Goal: Task Accomplishment & Management: Use online tool/utility

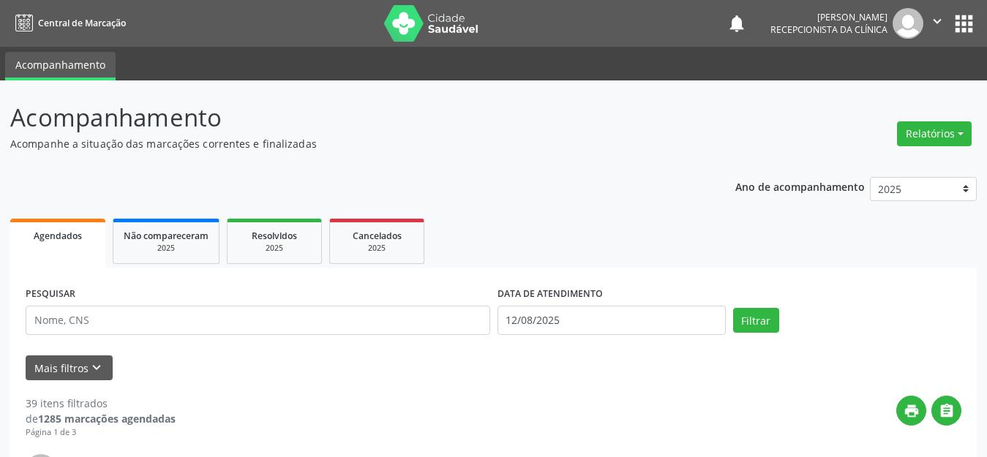
click at [134, 125] on p "Acompanhamento" at bounding box center [348, 118] width 677 height 37
click at [604, 321] on input "12/08/2025" at bounding box center [612, 320] width 228 height 29
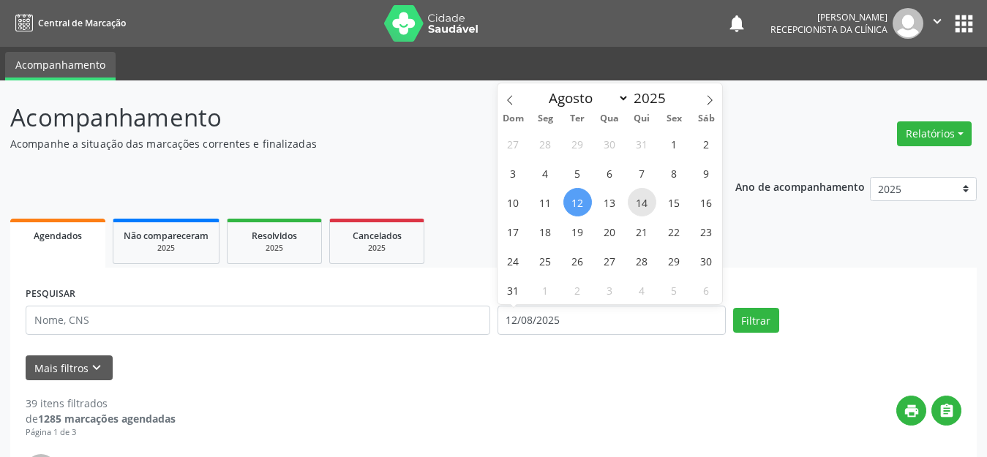
click at [640, 203] on span "14" at bounding box center [642, 202] width 29 height 29
type input "[DATE]"
click at [640, 203] on span "14" at bounding box center [642, 202] width 29 height 29
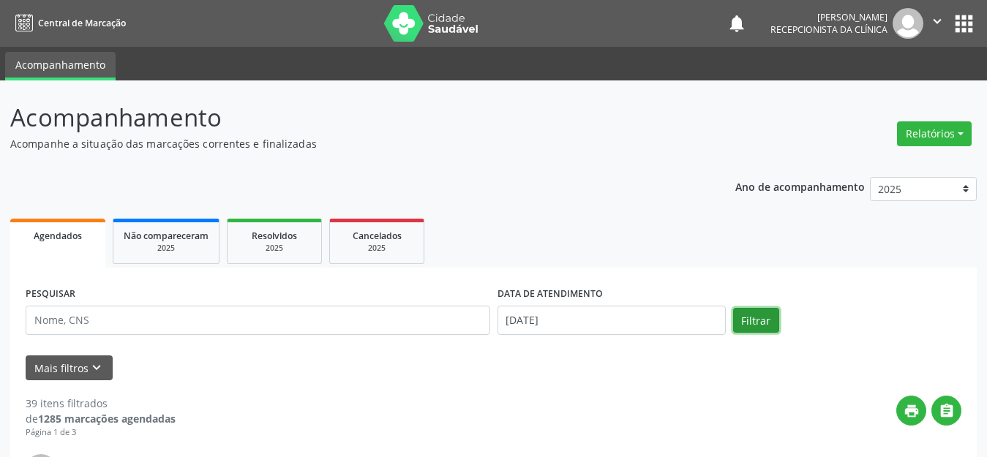
click at [753, 320] on button "Filtrar" at bounding box center [756, 320] width 46 height 25
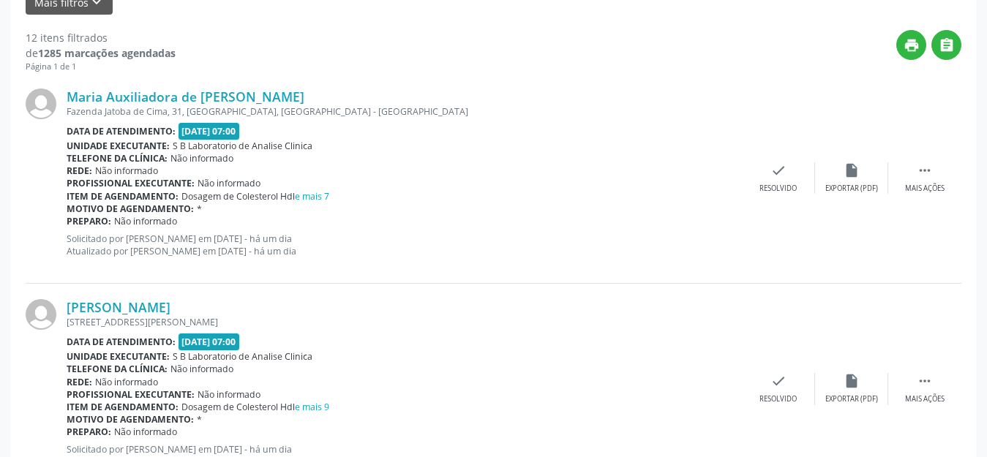
scroll to position [293, 0]
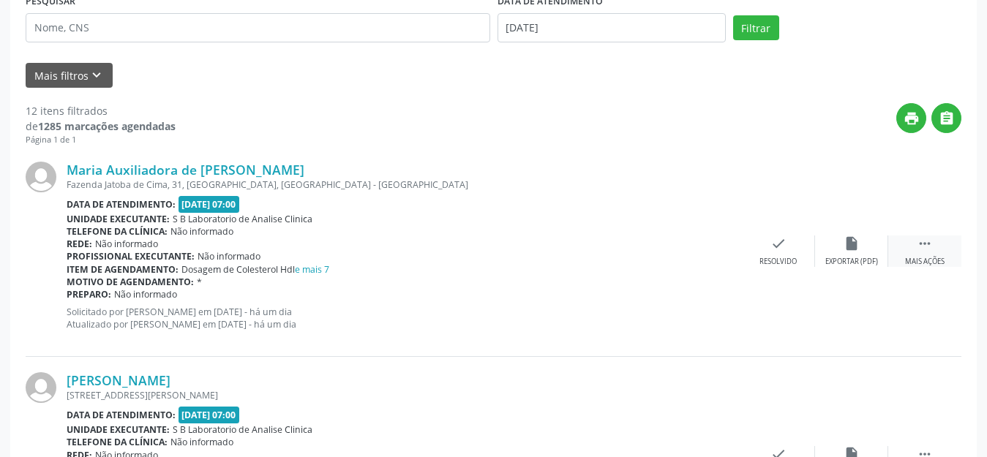
click at [947, 246] on div " Mais ações" at bounding box center [924, 251] width 73 height 31
click at [697, 250] on icon "print" at bounding box center [705, 244] width 16 height 16
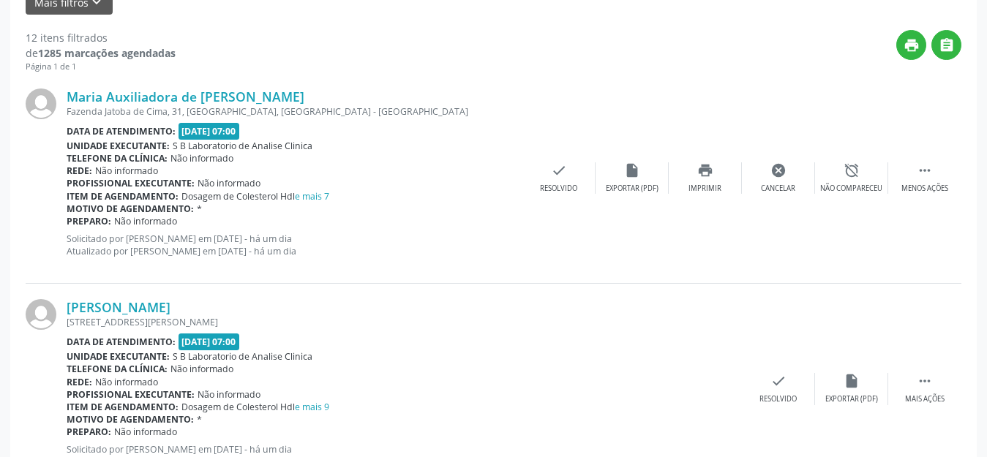
scroll to position [439, 0]
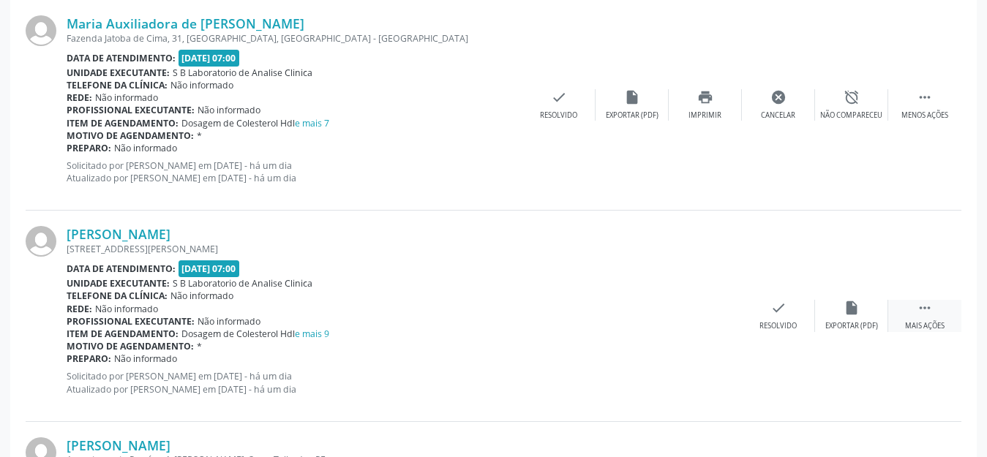
click at [929, 318] on div " Mais ações" at bounding box center [924, 315] width 73 height 31
click at [702, 317] on div "print Imprimir" at bounding box center [705, 315] width 73 height 31
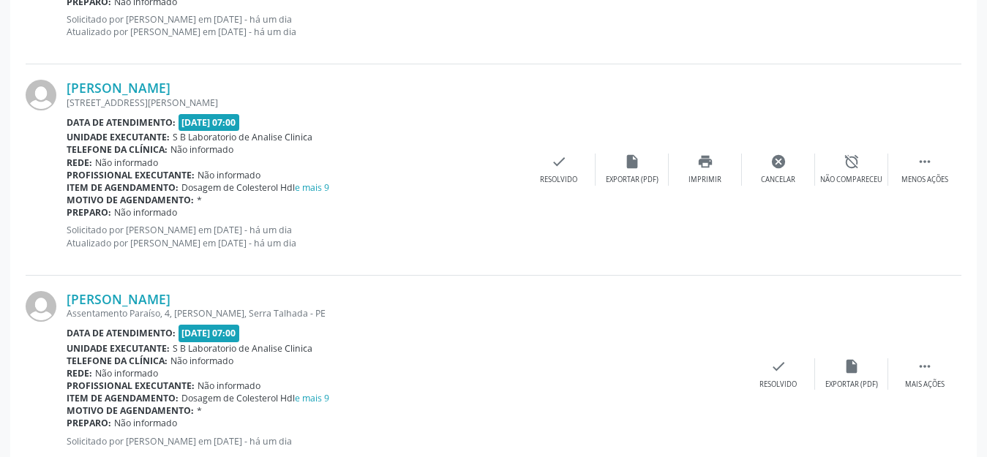
scroll to position [732, 0]
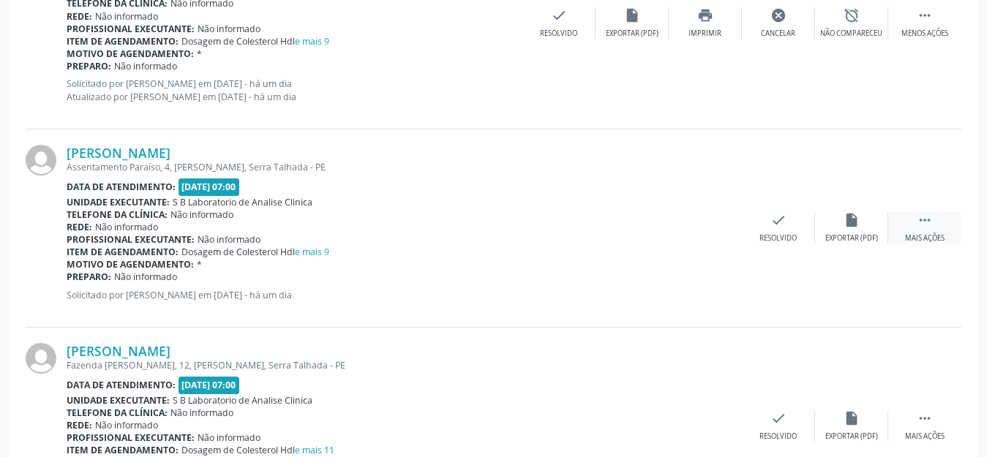
click at [913, 233] on div "Mais ações" at bounding box center [925, 238] width 40 height 10
click at [726, 228] on div "print Imprimir" at bounding box center [705, 227] width 73 height 31
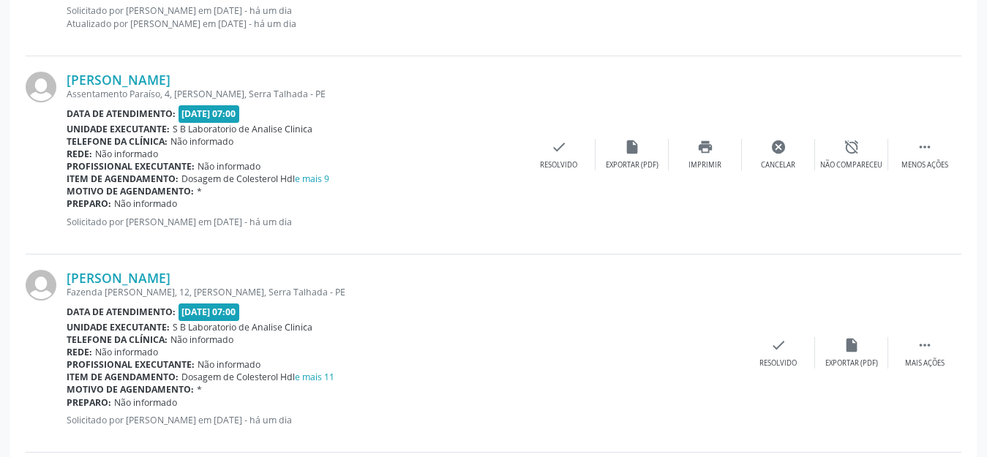
scroll to position [951, 0]
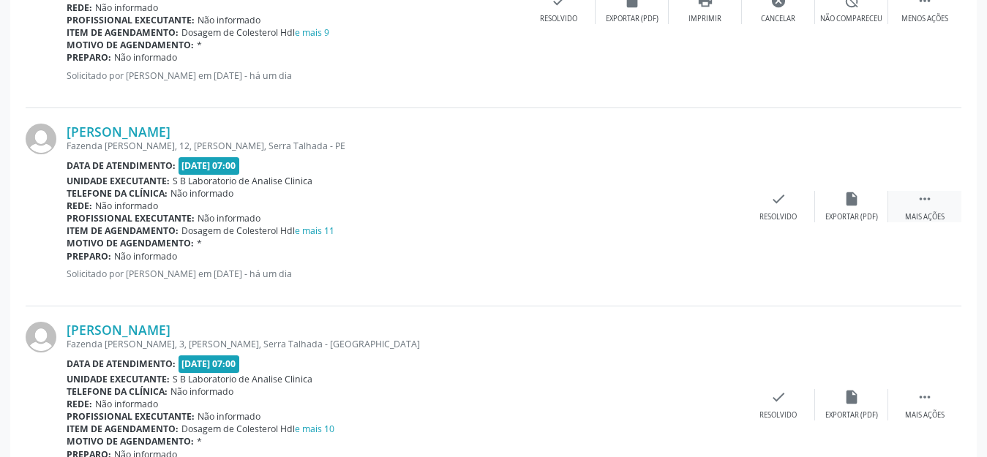
click at [919, 203] on icon "" at bounding box center [925, 199] width 16 height 16
click at [713, 217] on div "Imprimir" at bounding box center [705, 217] width 33 height 10
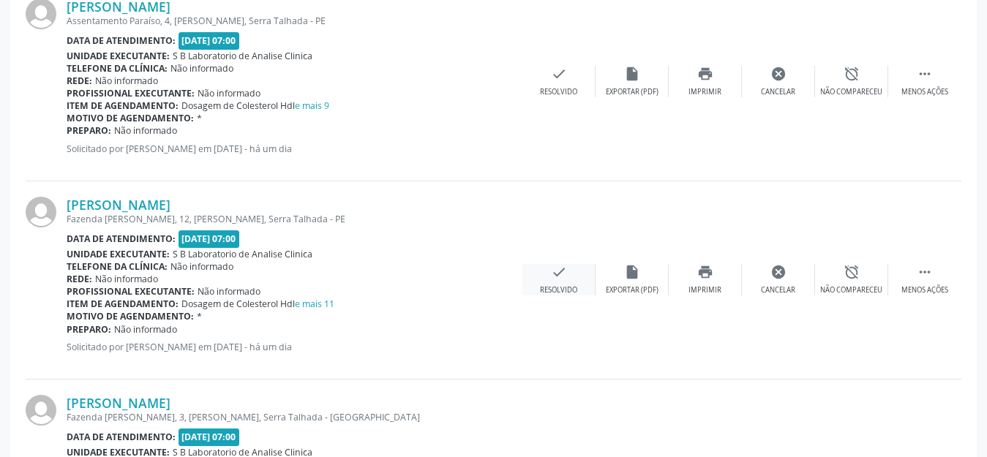
scroll to position [805, 0]
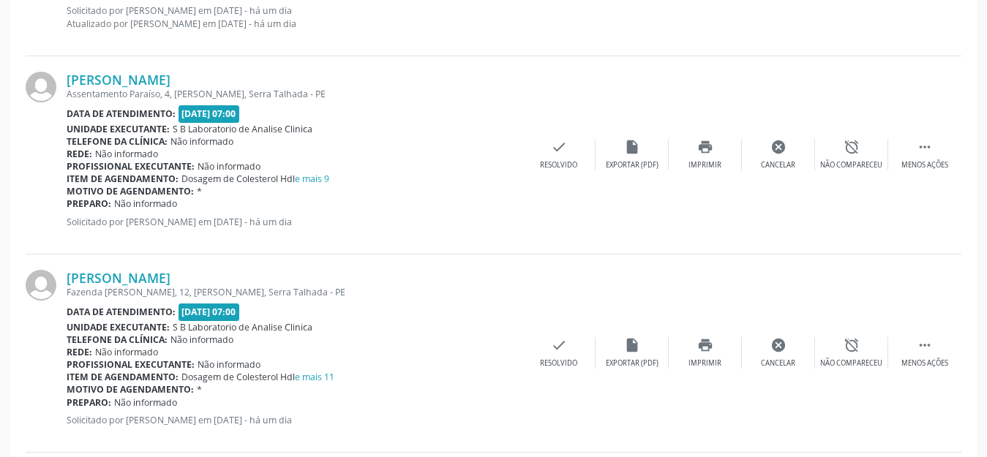
click at [705, 172] on div "[PERSON_NAME] Assentamento Paraíso, 4, [PERSON_NAME], Serra Talhada - [GEOGRAPH…" at bounding box center [494, 155] width 936 height 198
click at [710, 158] on div "print Imprimir" at bounding box center [705, 154] width 73 height 31
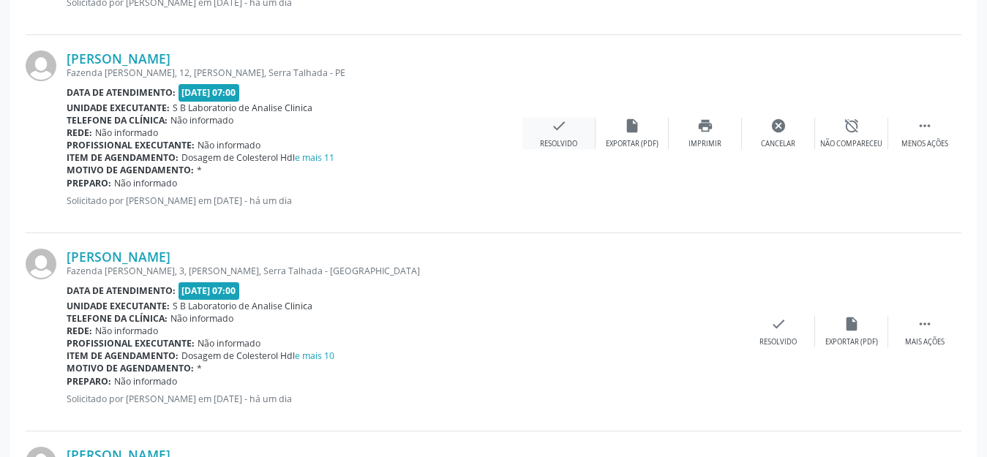
scroll to position [1098, 0]
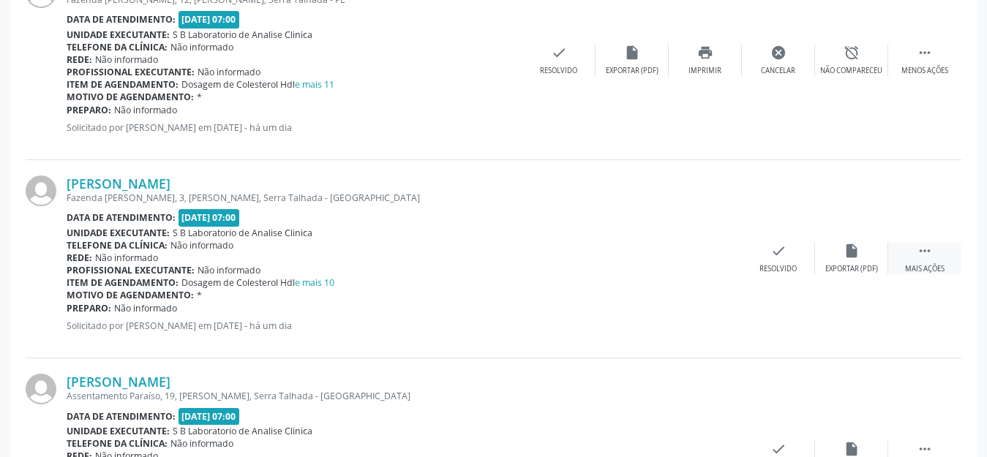
click at [929, 264] on div "Mais ações" at bounding box center [925, 269] width 40 height 10
click at [708, 273] on div "Imprimir" at bounding box center [705, 269] width 33 height 10
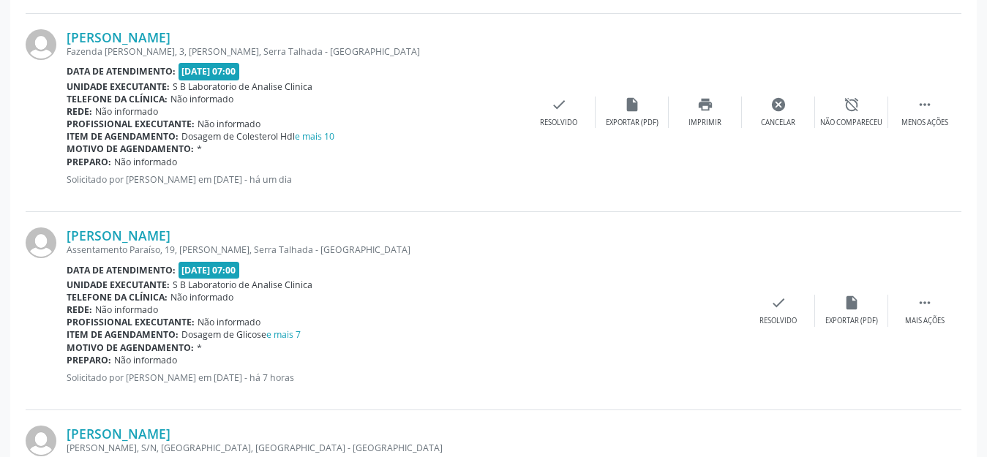
scroll to position [1317, 0]
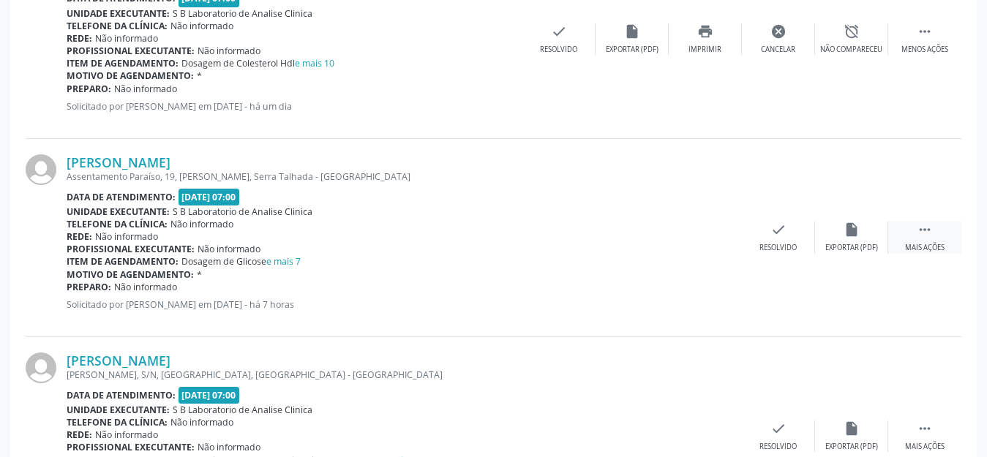
click at [923, 247] on div "Mais ações" at bounding box center [925, 248] width 40 height 10
click at [706, 237] on icon "print" at bounding box center [705, 230] width 16 height 16
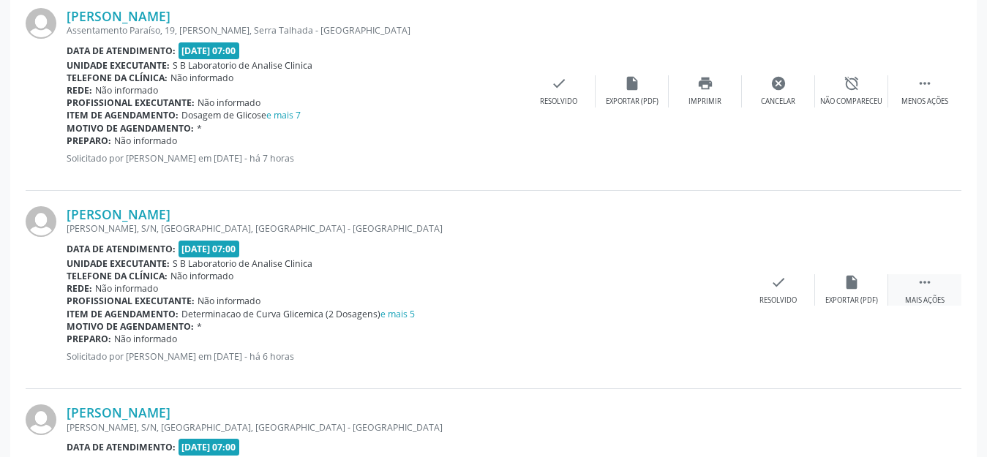
click at [934, 289] on div " Mais ações" at bounding box center [924, 289] width 73 height 31
click at [703, 285] on icon "print" at bounding box center [705, 282] width 16 height 16
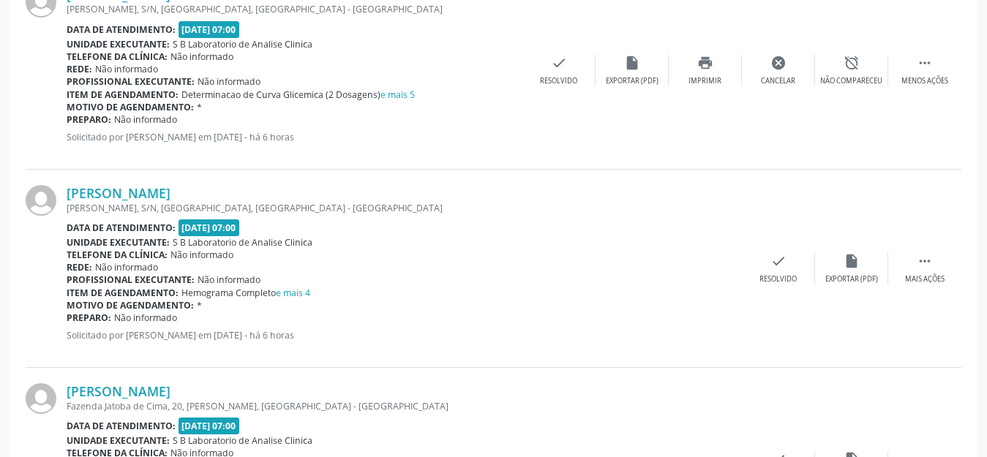
scroll to position [1756, 0]
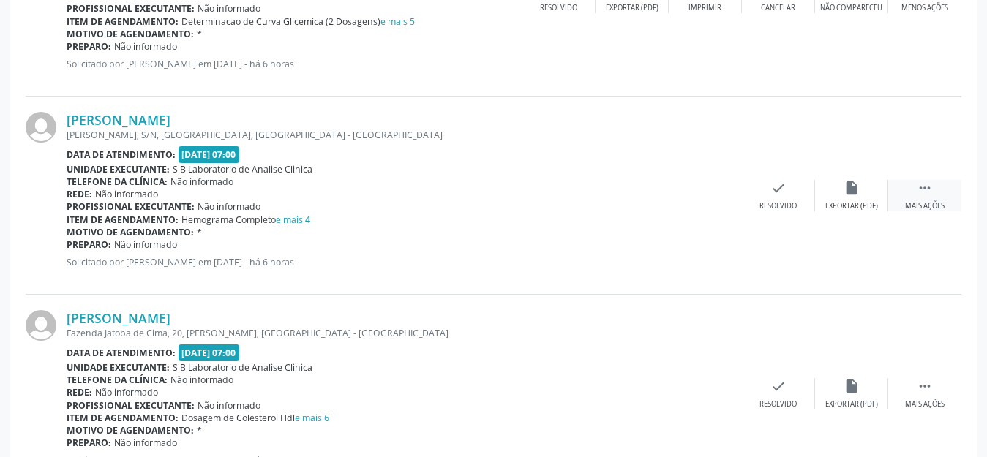
click at [943, 187] on div " Mais ações" at bounding box center [924, 195] width 73 height 31
click at [721, 211] on div "[PERSON_NAME] [PERSON_NAME], S/N, [GEOGRAPHIC_DATA], [GEOGRAPHIC_DATA] - [GEOGR…" at bounding box center [494, 196] width 936 height 198
click at [713, 203] on div "Imprimir" at bounding box center [705, 206] width 33 height 10
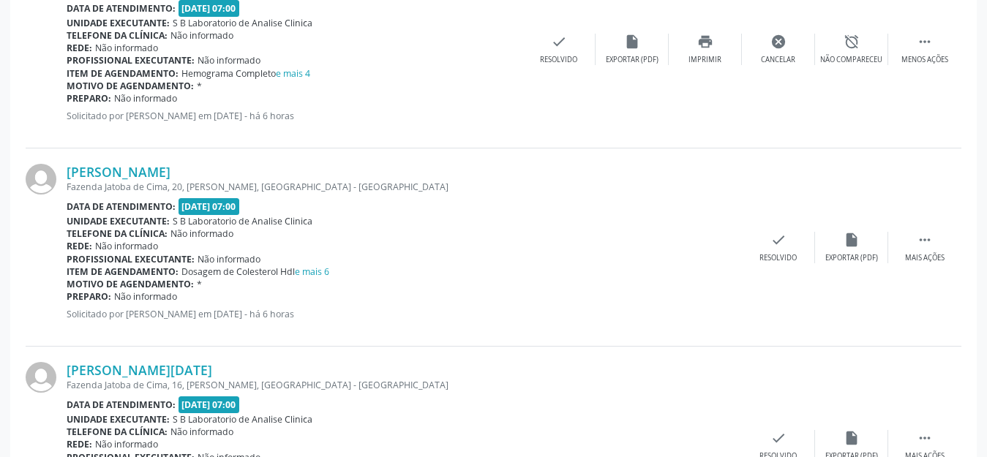
scroll to position [1976, 0]
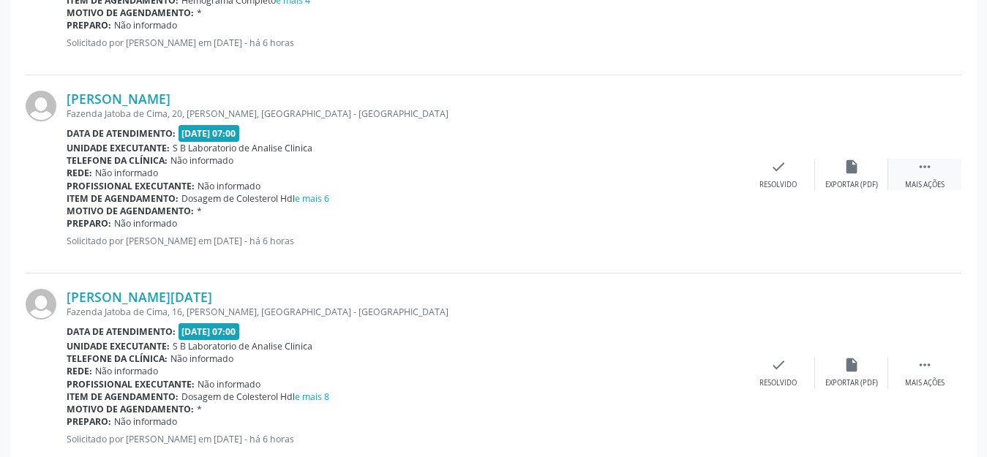
click at [941, 180] on div "Mais ações" at bounding box center [925, 185] width 40 height 10
click at [710, 177] on div "print Imprimir" at bounding box center [705, 174] width 73 height 31
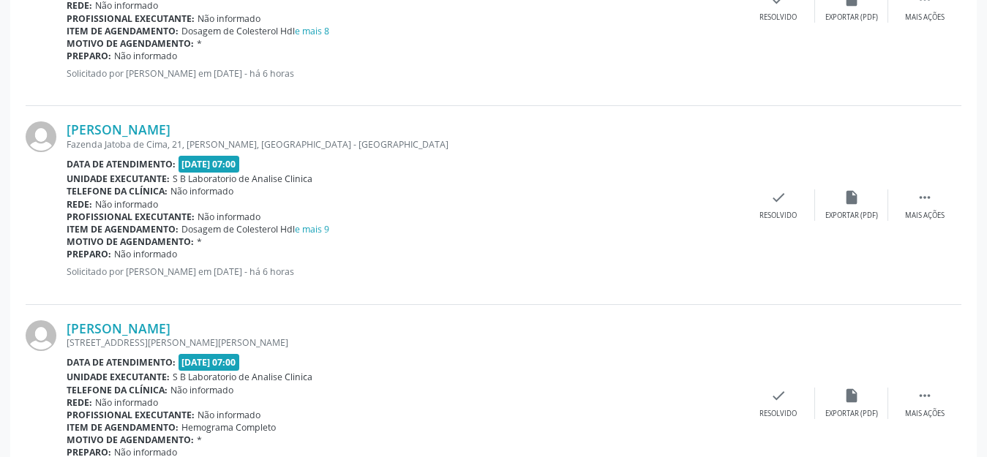
scroll to position [2195, 0]
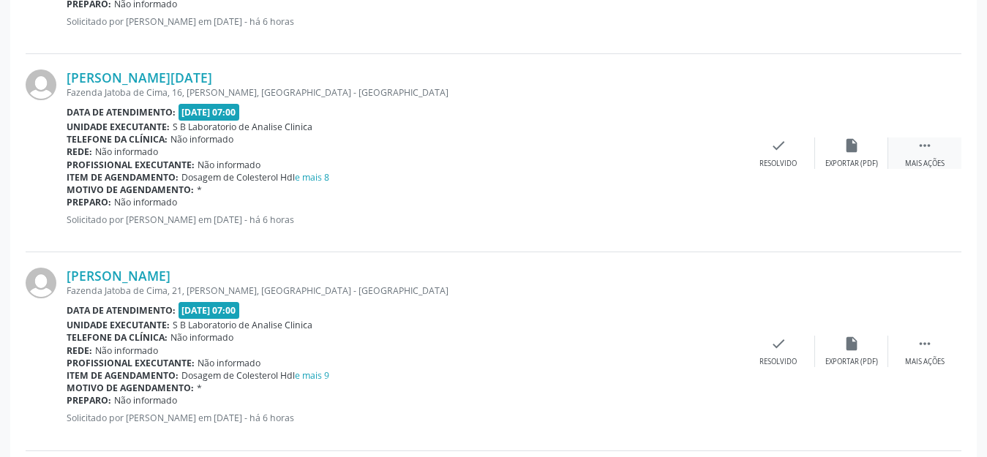
click at [934, 145] on div " Mais ações" at bounding box center [924, 153] width 73 height 31
click at [727, 154] on div "print Imprimir" at bounding box center [705, 153] width 73 height 31
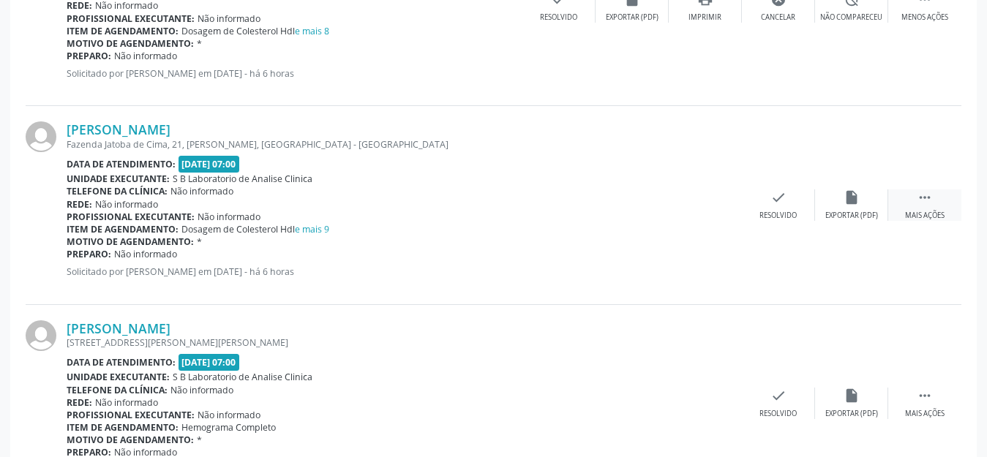
click at [925, 208] on div " Mais ações" at bounding box center [924, 205] width 73 height 31
click at [700, 206] on div "print Imprimir" at bounding box center [705, 205] width 73 height 31
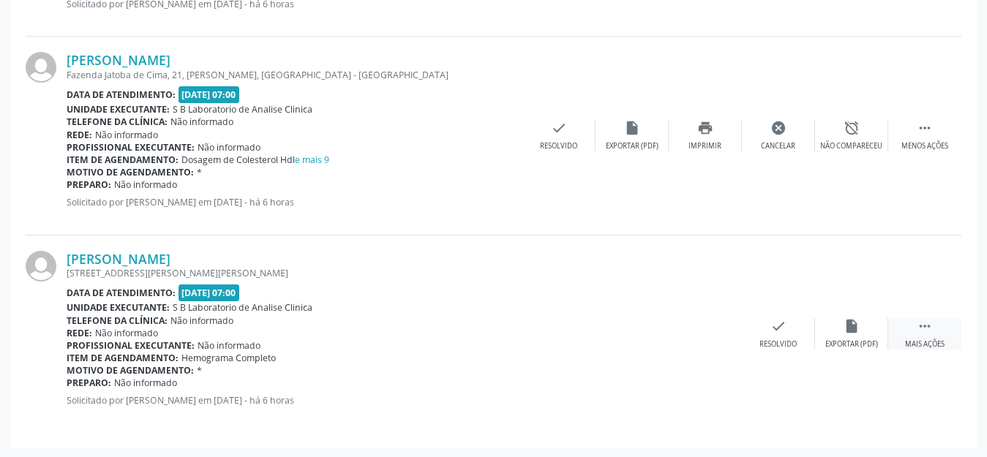
click at [925, 340] on div "Mais ações" at bounding box center [925, 345] width 40 height 10
click at [708, 340] on div "Imprimir" at bounding box center [705, 345] width 33 height 10
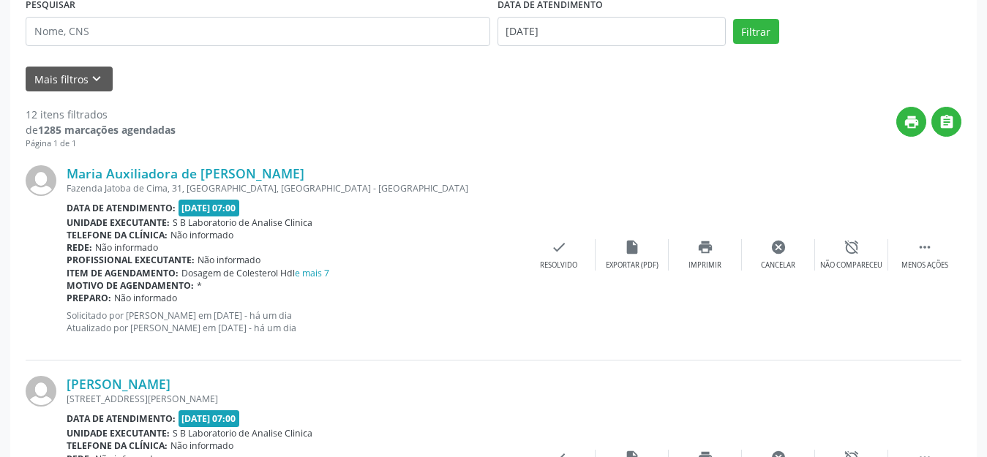
scroll to position [0, 0]
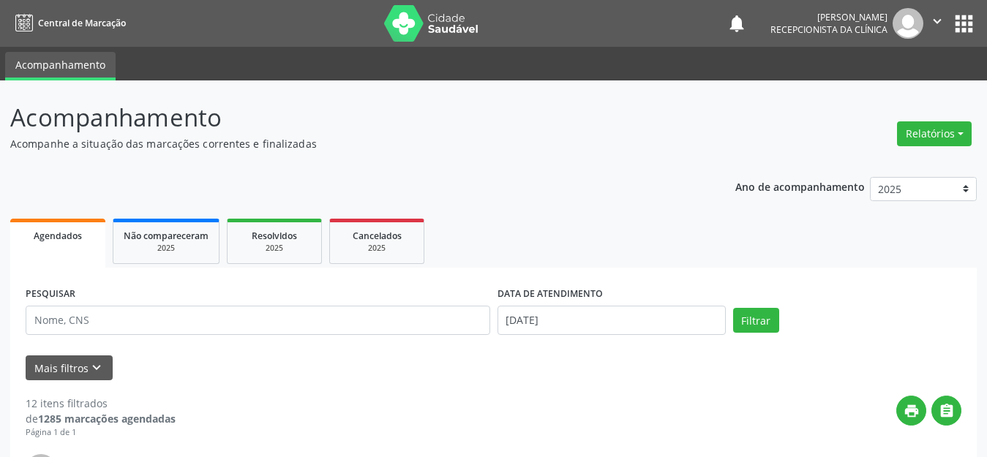
click at [416, 34] on img at bounding box center [431, 23] width 95 height 37
click at [406, 29] on img at bounding box center [431, 23] width 95 height 37
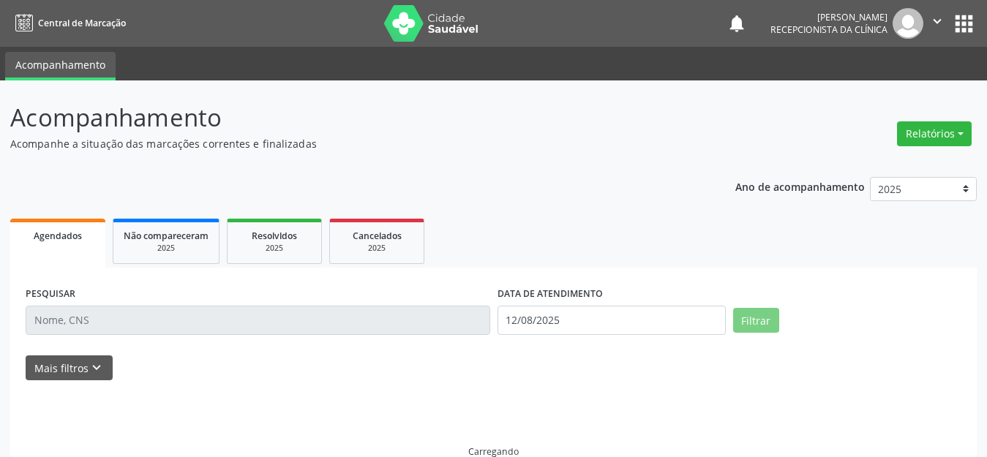
select select "7"
click at [200, 312] on input "text" at bounding box center [258, 320] width 465 height 29
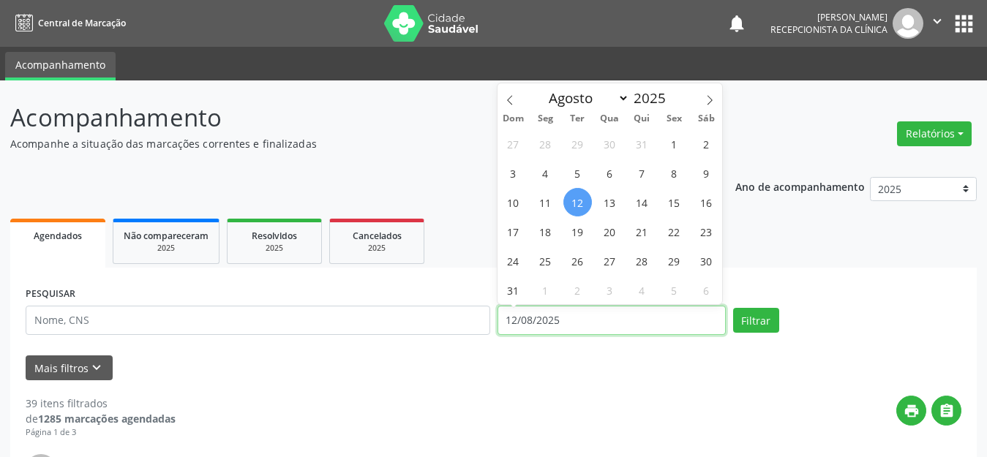
click at [667, 322] on input "12/08/2025" at bounding box center [612, 320] width 228 height 29
click at [552, 202] on span "11" at bounding box center [545, 202] width 29 height 29
type input "11/08/2025"
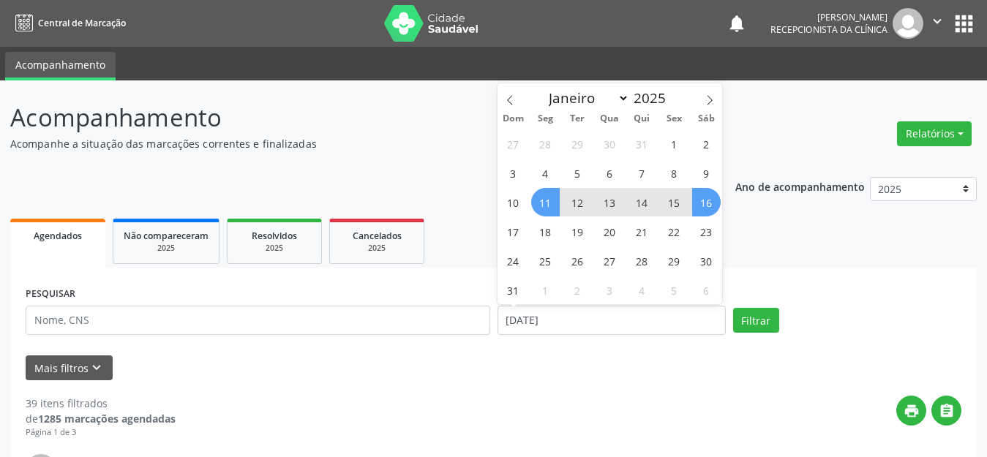
click at [707, 206] on span "16" at bounding box center [706, 202] width 29 height 29
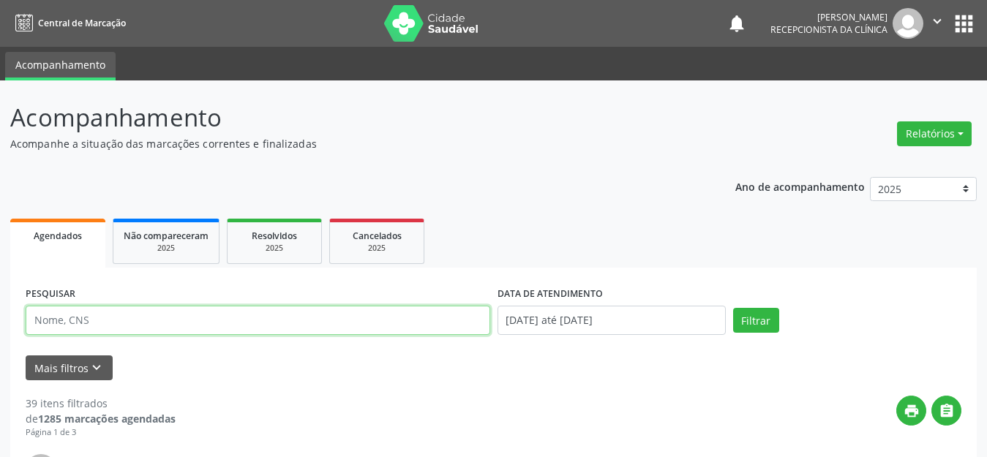
click at [396, 324] on input "text" at bounding box center [258, 320] width 465 height 29
type input "maria fernanda perei"
click at [733, 308] on button "Filtrar" at bounding box center [756, 320] width 46 height 25
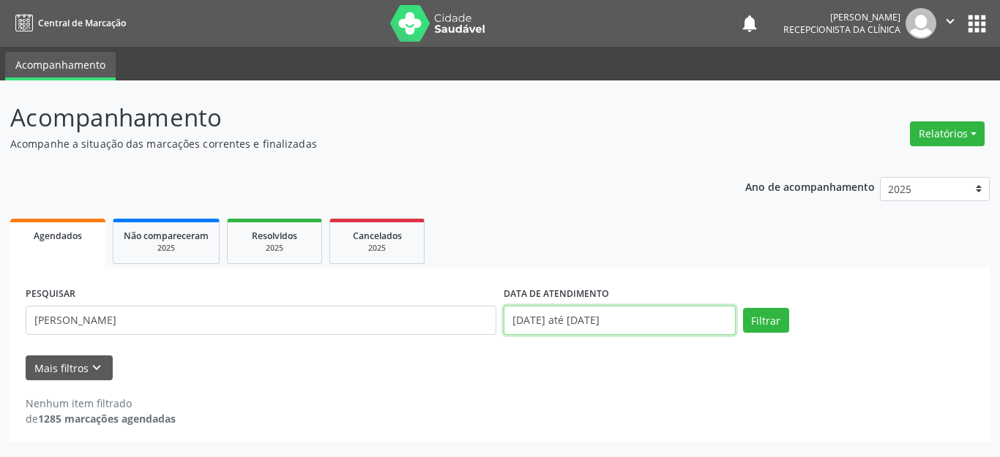
click at [646, 323] on input "11/08/2025 até 16/08/2025" at bounding box center [619, 320] width 232 height 29
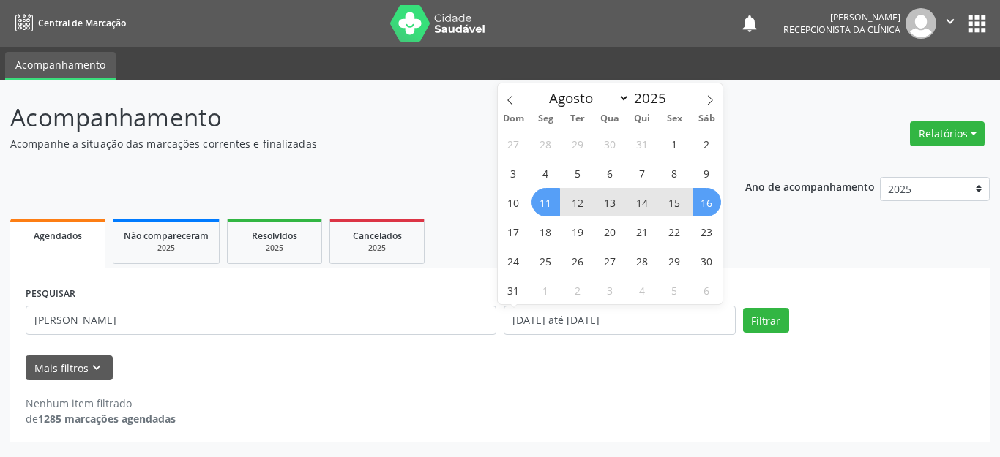
click at [674, 200] on span "15" at bounding box center [674, 202] width 29 height 29
type input "15/08/2025"
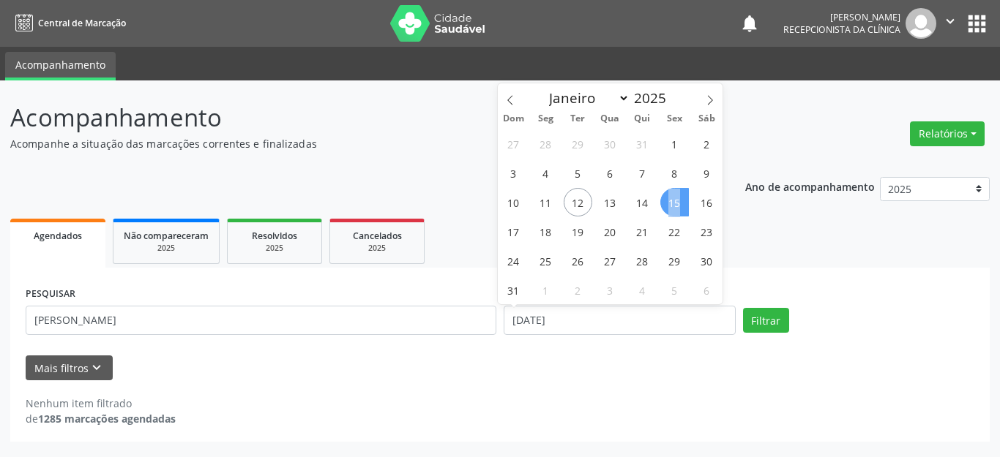
click at [674, 200] on span "15" at bounding box center [674, 202] width 29 height 29
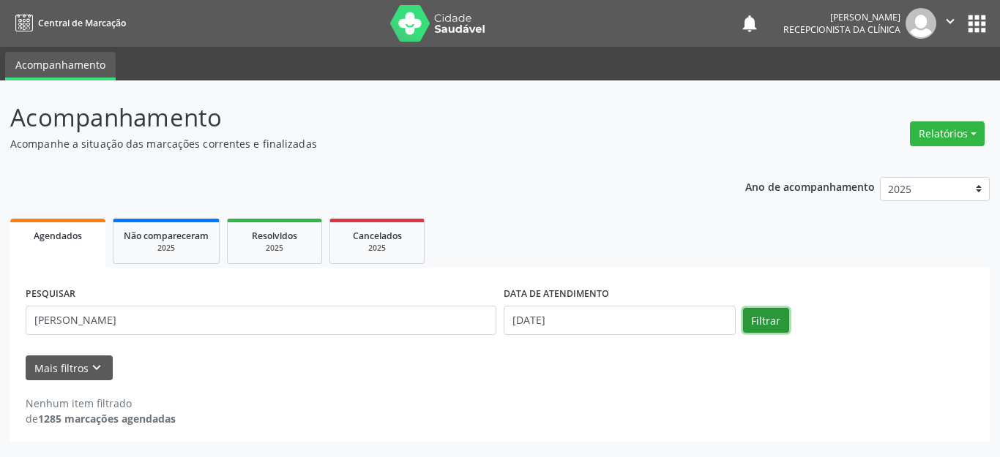
click at [759, 320] on button "Filtrar" at bounding box center [766, 320] width 46 height 25
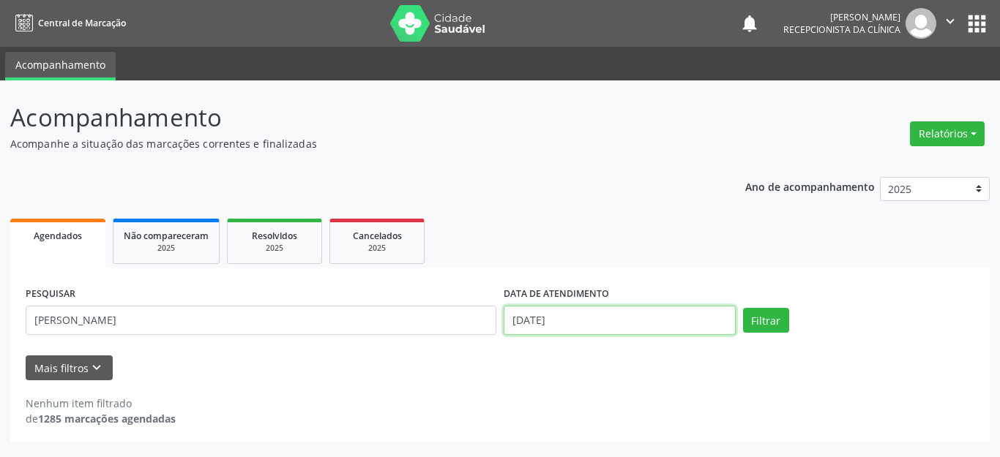
click at [675, 322] on input "15/08/2025" at bounding box center [619, 320] width 232 height 29
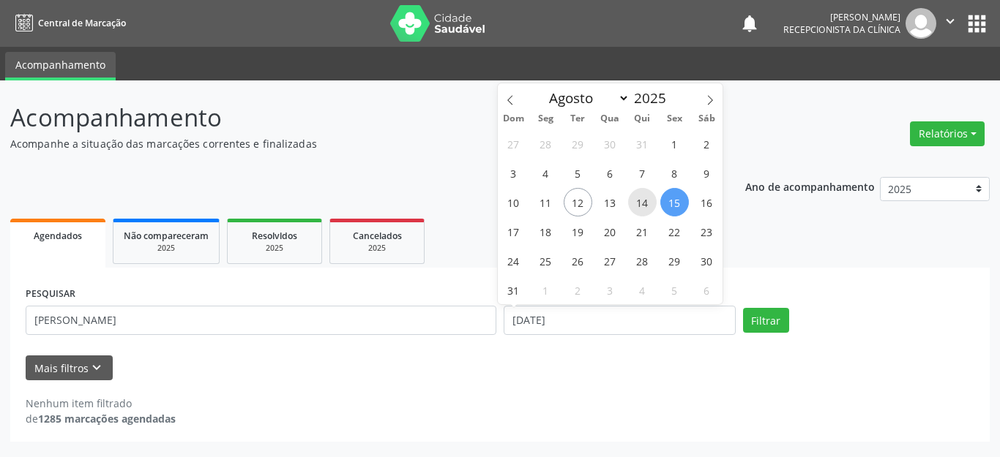
click at [642, 207] on span "14" at bounding box center [642, 202] width 29 height 29
type input "[DATE]"
click at [642, 207] on span "14" at bounding box center [642, 202] width 29 height 29
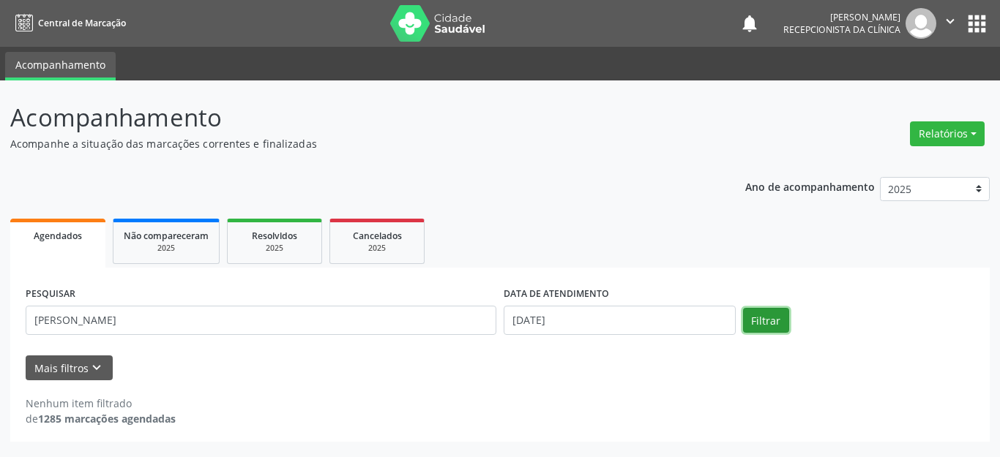
click at [748, 316] on button "Filtrar" at bounding box center [766, 320] width 46 height 25
click at [181, 250] on div "2025" at bounding box center [166, 248] width 85 height 11
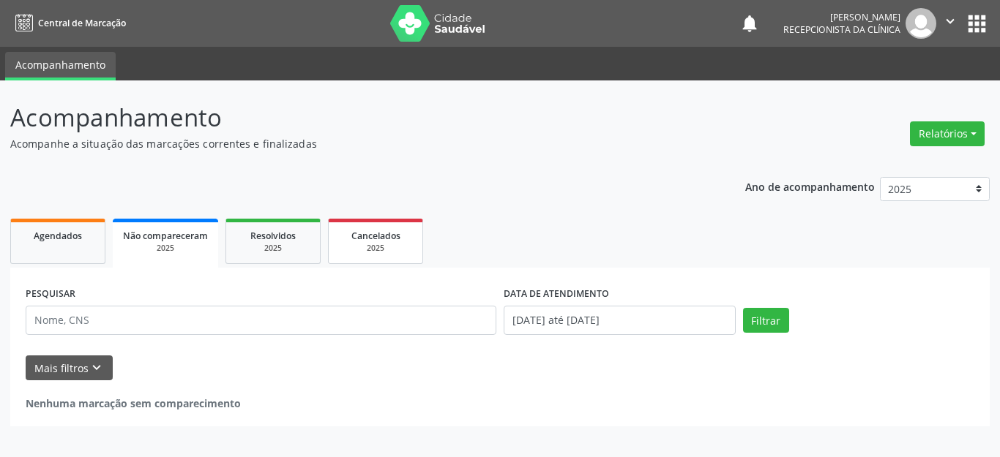
drag, startPoint x: 252, startPoint y: 240, endPoint x: 337, endPoint y: 241, distance: 85.6
click at [252, 240] on span "Resolvidos" at bounding box center [272, 236] width 45 height 12
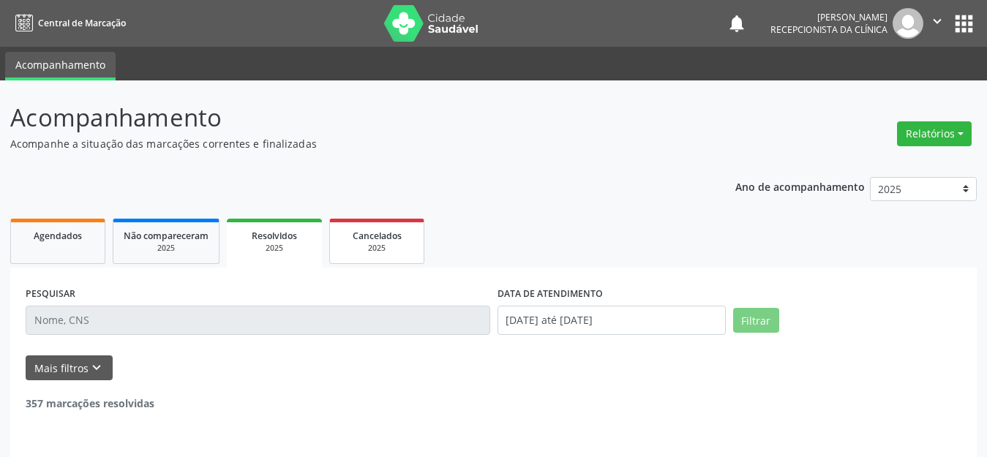
click at [348, 241] on div "Cancelados" at bounding box center [376, 235] width 73 height 15
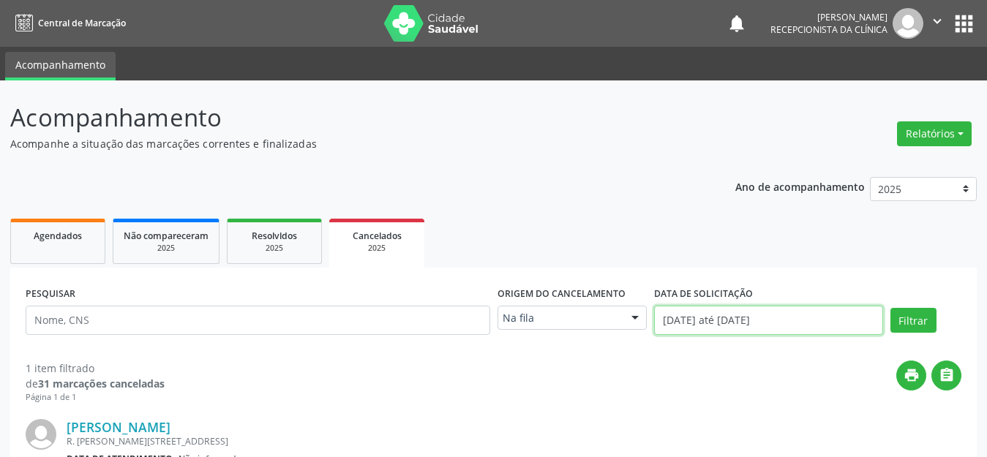
click at [811, 321] on input "01/01/2025 até 12/08/2025" at bounding box center [768, 320] width 228 height 29
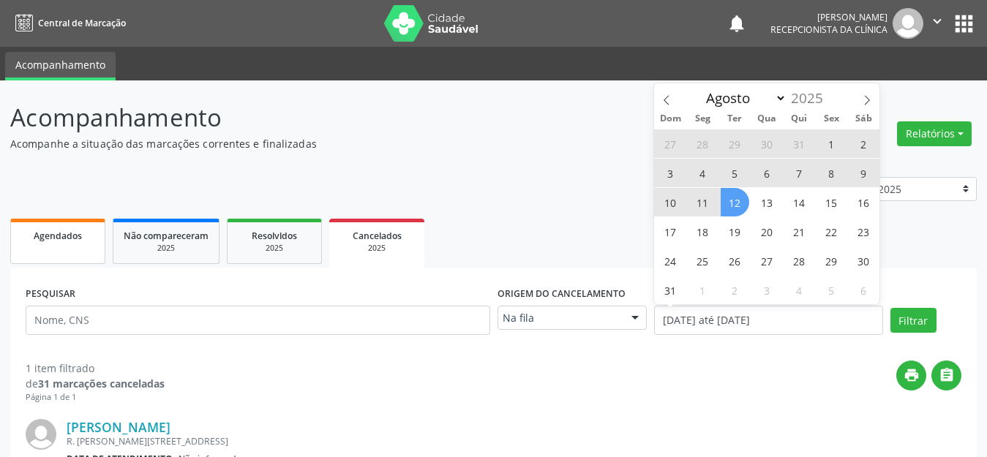
click at [52, 245] on link "Agendados" at bounding box center [57, 241] width 95 height 45
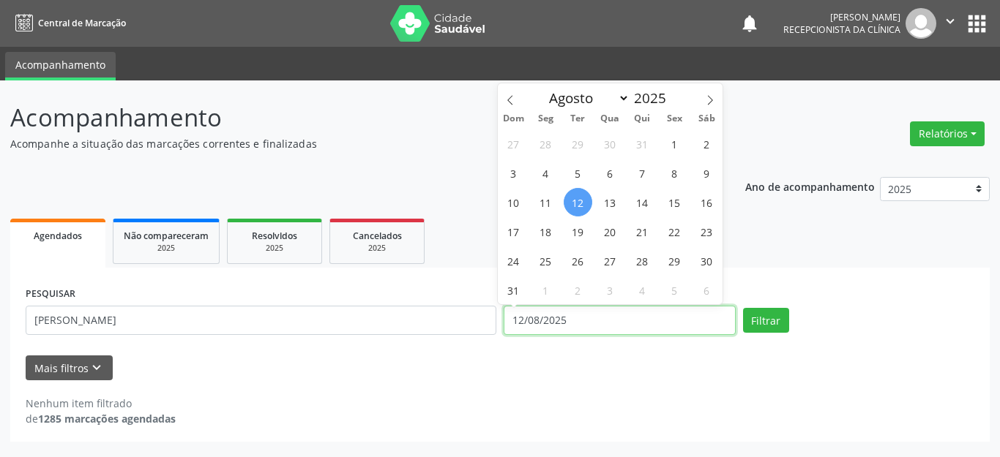
click at [697, 318] on input "12/08/2025" at bounding box center [619, 320] width 232 height 29
click at [540, 173] on span "4" at bounding box center [545, 173] width 29 height 29
type input "04/08/2025"
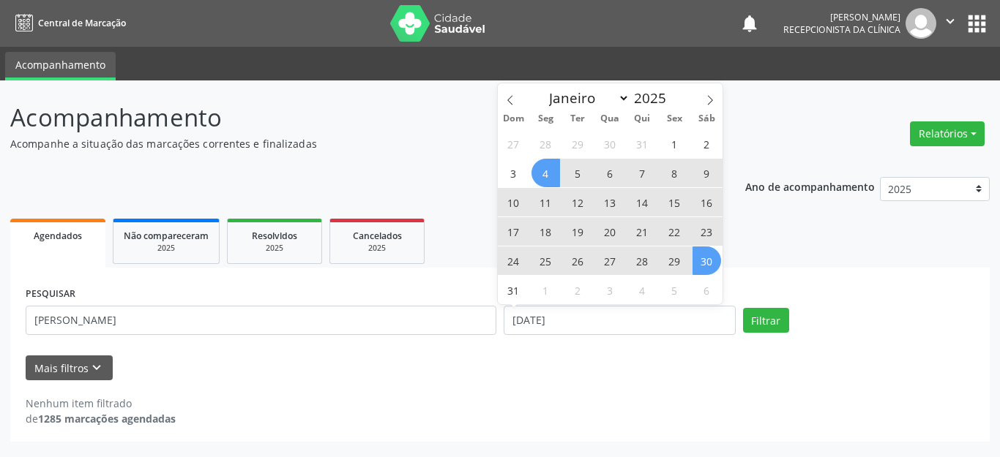
click at [701, 266] on span "30" at bounding box center [706, 261] width 29 height 29
select select "7"
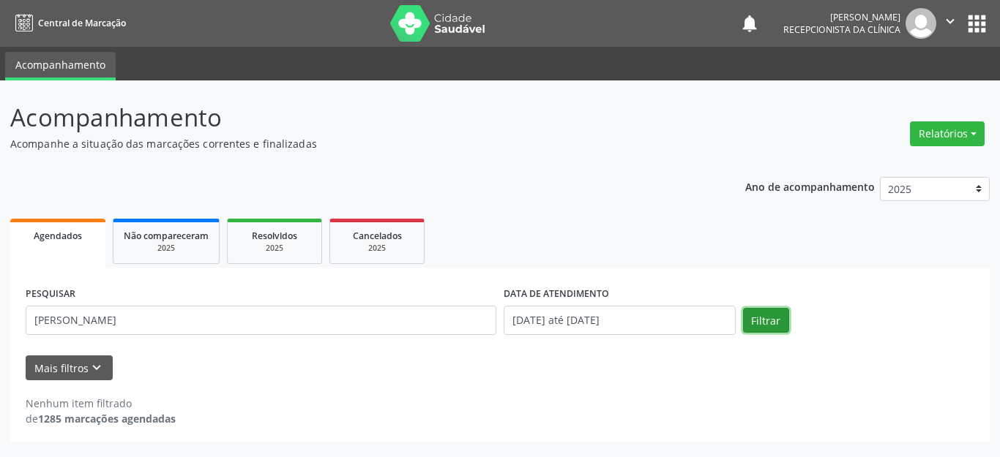
click at [763, 320] on button "Filtrar" at bounding box center [766, 320] width 46 height 25
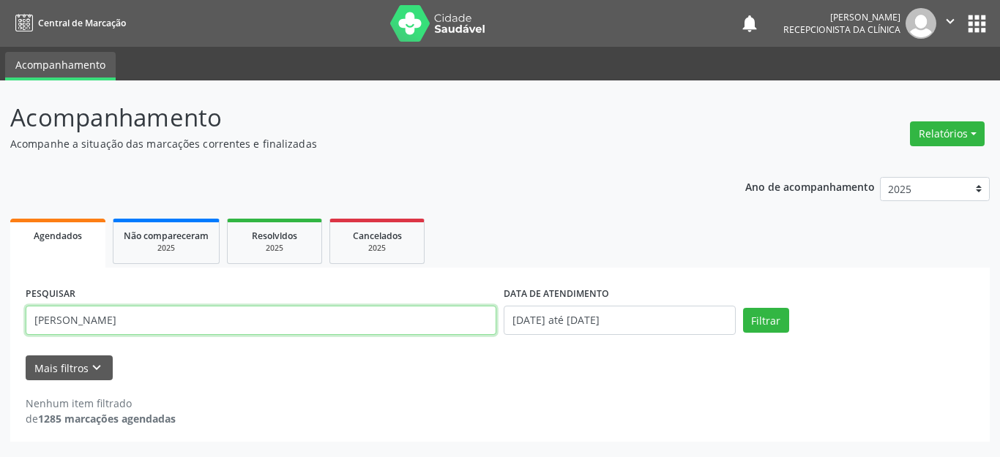
click at [215, 320] on input "maria fernanda perei" at bounding box center [261, 320] width 470 height 29
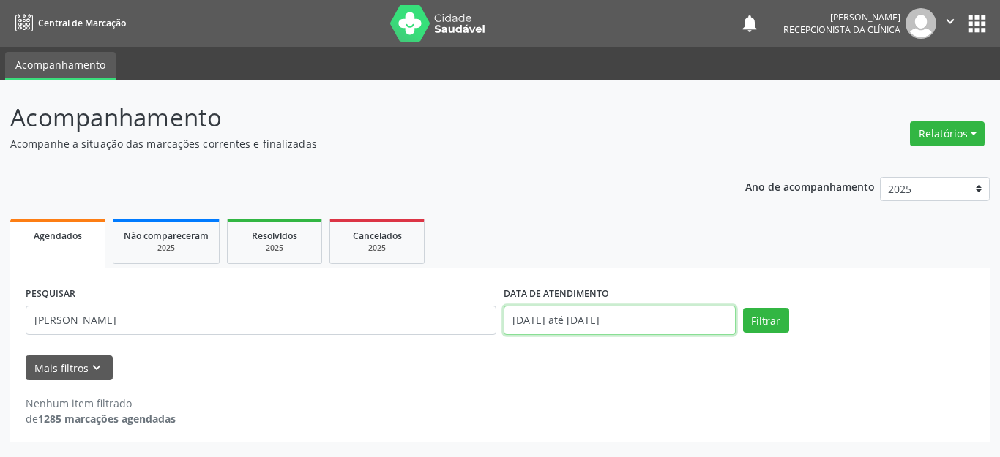
click at [667, 317] on input "04/08/2025 até 30/08/2025" at bounding box center [619, 320] width 232 height 29
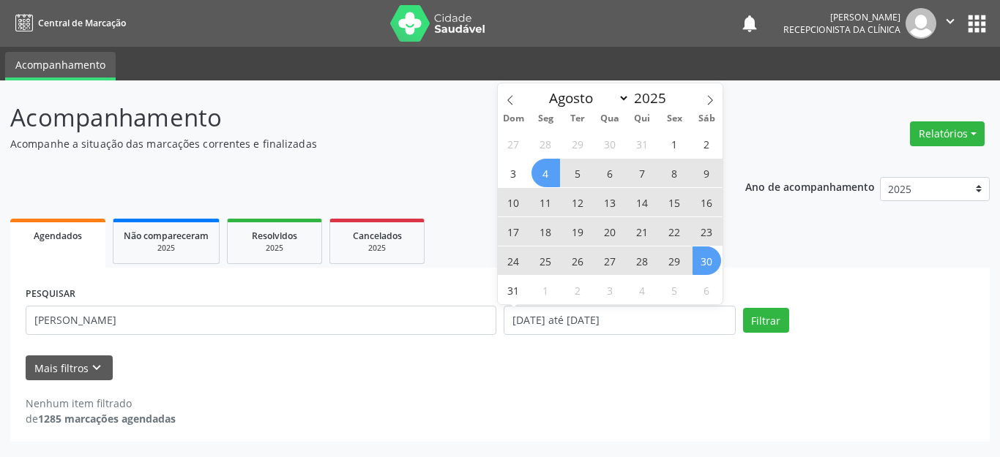
click at [681, 204] on span "15" at bounding box center [674, 202] width 29 height 29
type input "15/08/2025"
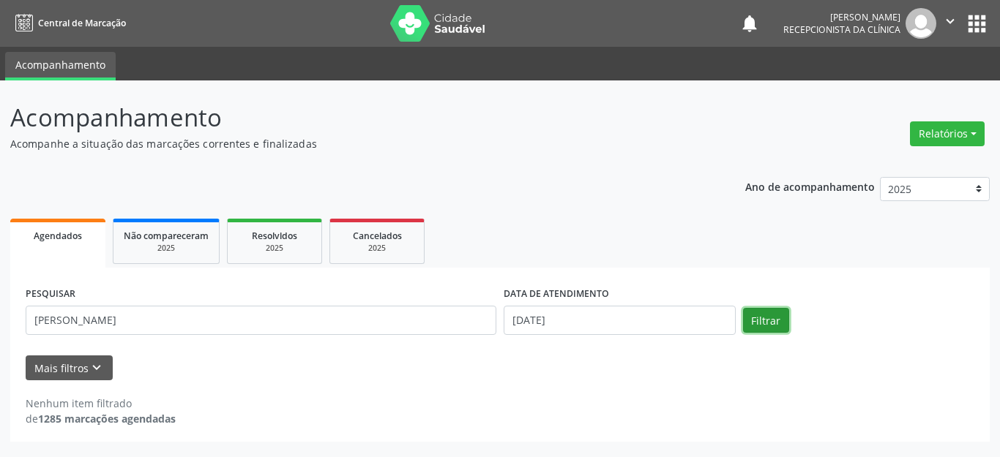
click at [767, 317] on button "Filtrar" at bounding box center [766, 320] width 46 height 25
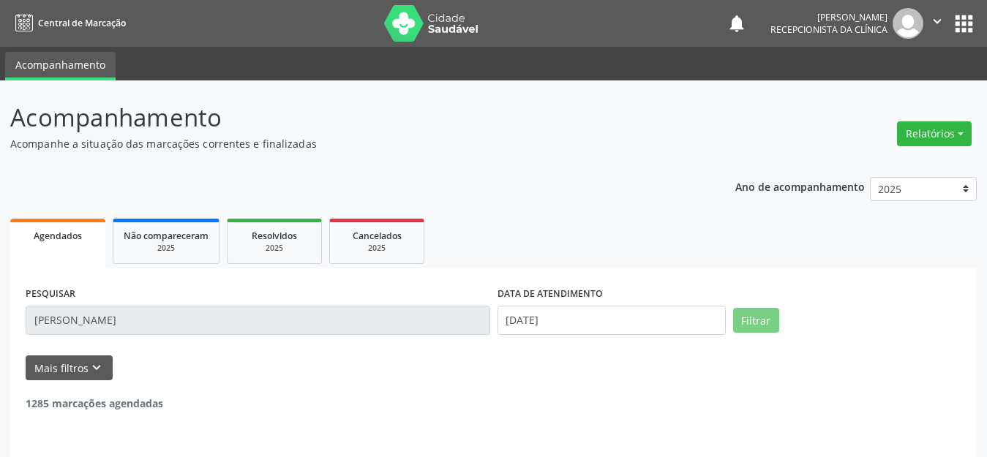
click at [187, 320] on input "maria fernanda perei" at bounding box center [258, 320] width 465 height 29
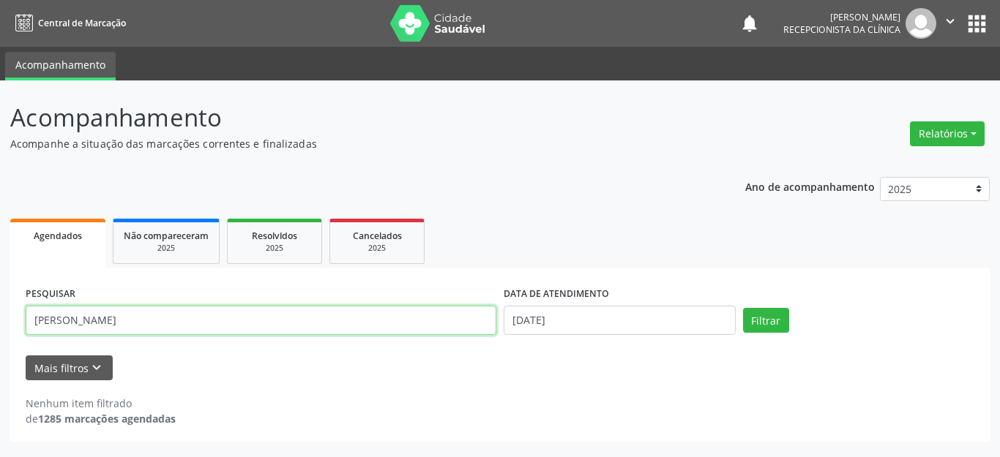
drag, startPoint x: 182, startPoint y: 320, endPoint x: 0, endPoint y: 359, distance: 186.3
click at [0, 359] on div "Acompanhamento Acompanhe a situação das marcações correntes e finalizadas Relat…" at bounding box center [500, 268] width 1000 height 377
click at [743, 308] on button "Filtrar" at bounding box center [766, 320] width 46 height 25
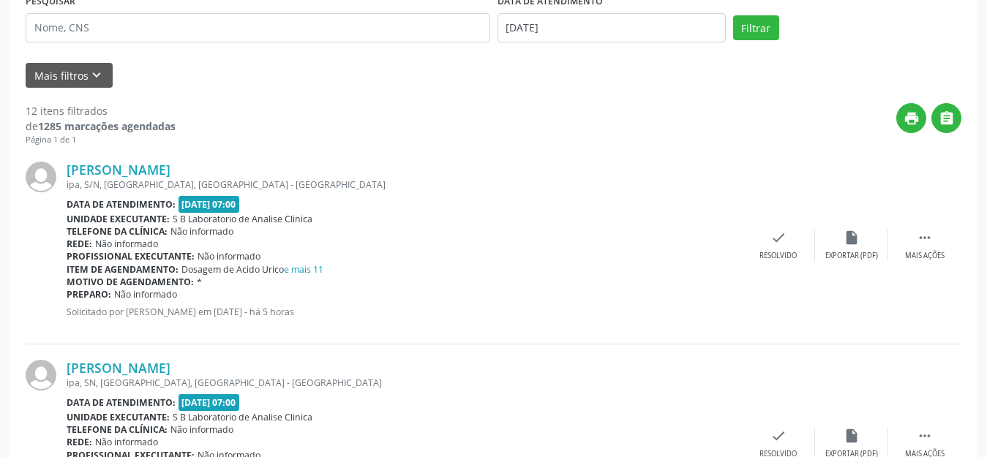
scroll to position [220, 0]
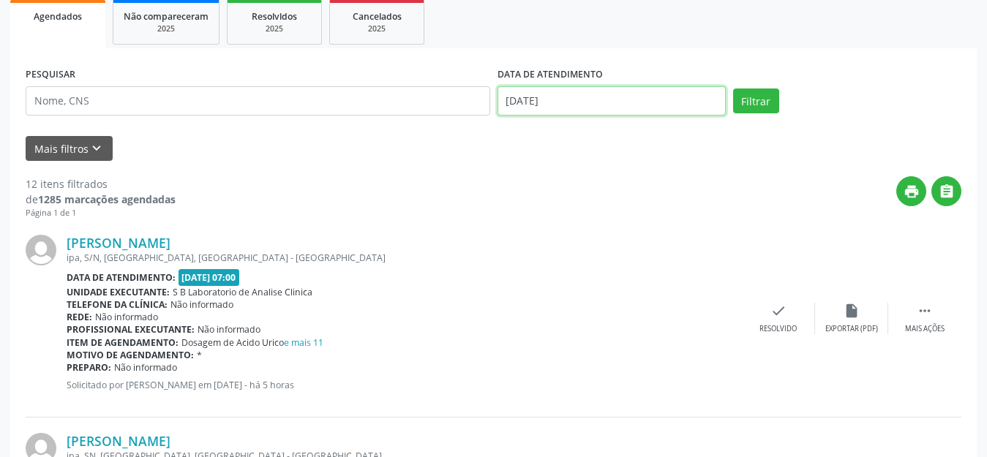
click at [657, 89] on input "15/08/2025" at bounding box center [612, 100] width 228 height 29
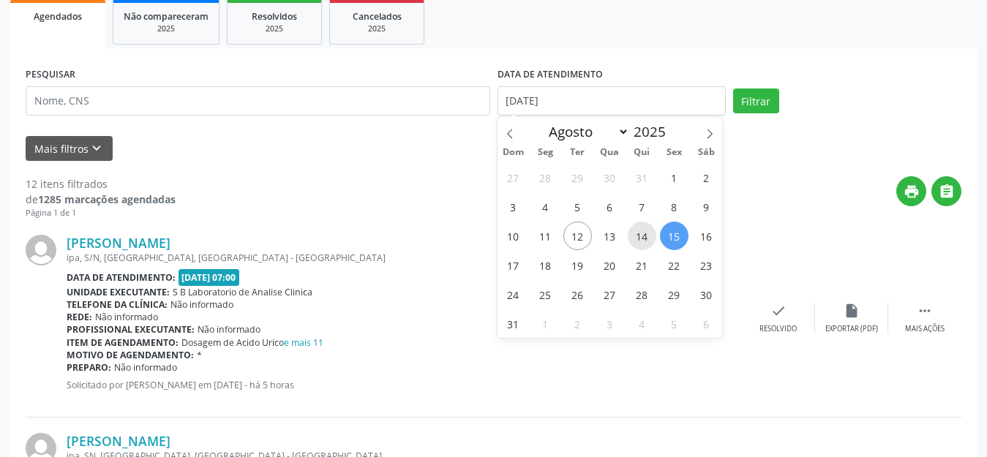
click at [642, 242] on span "14" at bounding box center [642, 236] width 29 height 29
type input "[DATE]"
click at [642, 242] on span "14" at bounding box center [642, 236] width 29 height 29
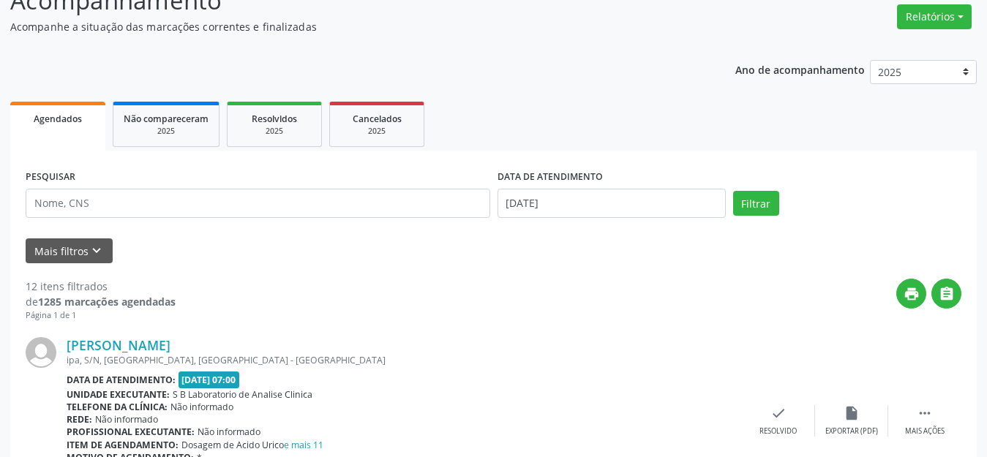
scroll to position [0, 0]
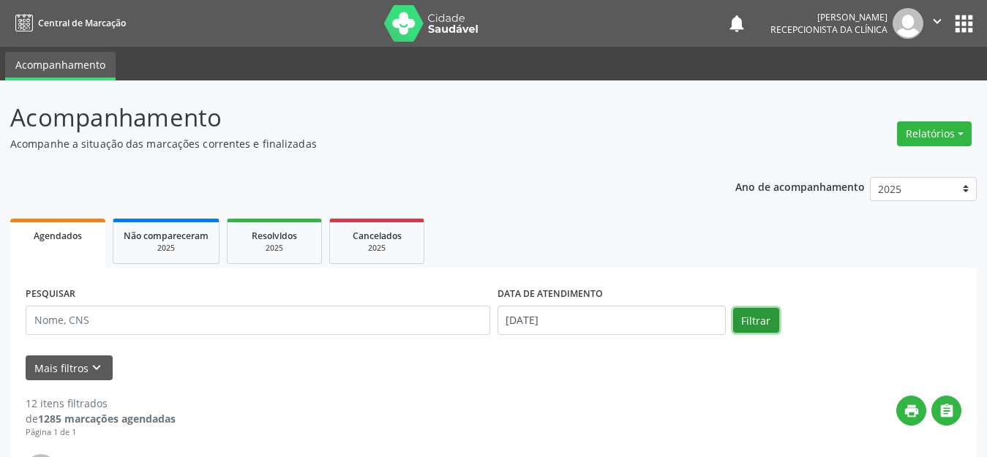
click at [751, 318] on button "Filtrar" at bounding box center [756, 320] width 46 height 25
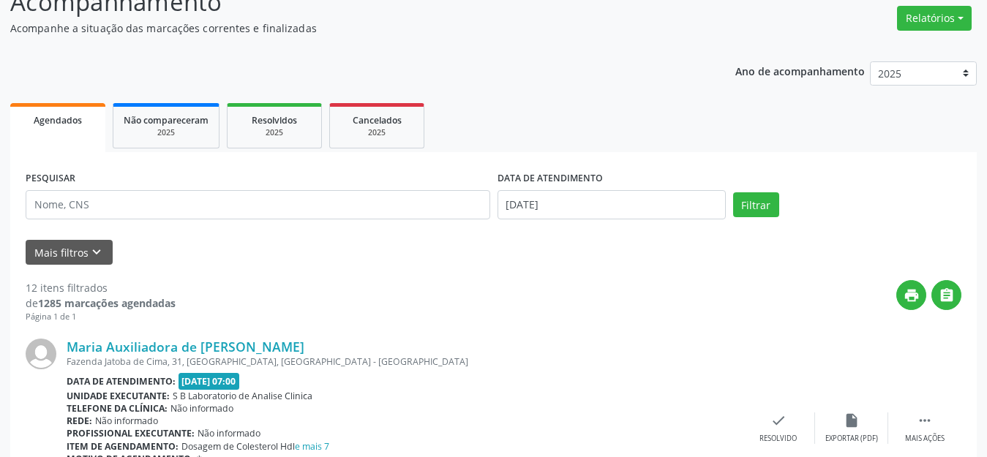
scroll to position [189, 0]
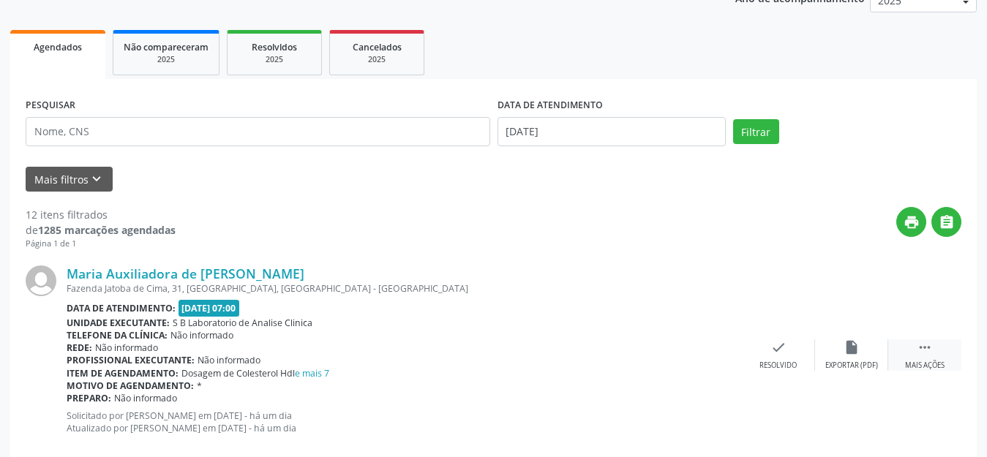
click at [921, 345] on icon "" at bounding box center [925, 348] width 16 height 16
click at [700, 352] on icon "print" at bounding box center [705, 348] width 16 height 16
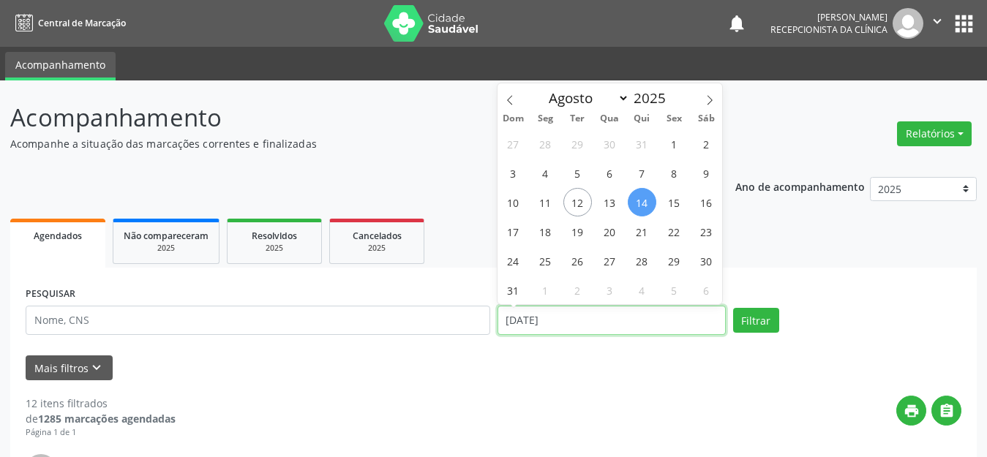
click at [547, 326] on input "[DATE]" at bounding box center [612, 320] width 228 height 29
click at [670, 198] on span "15" at bounding box center [674, 202] width 29 height 29
type input "15/08/2025"
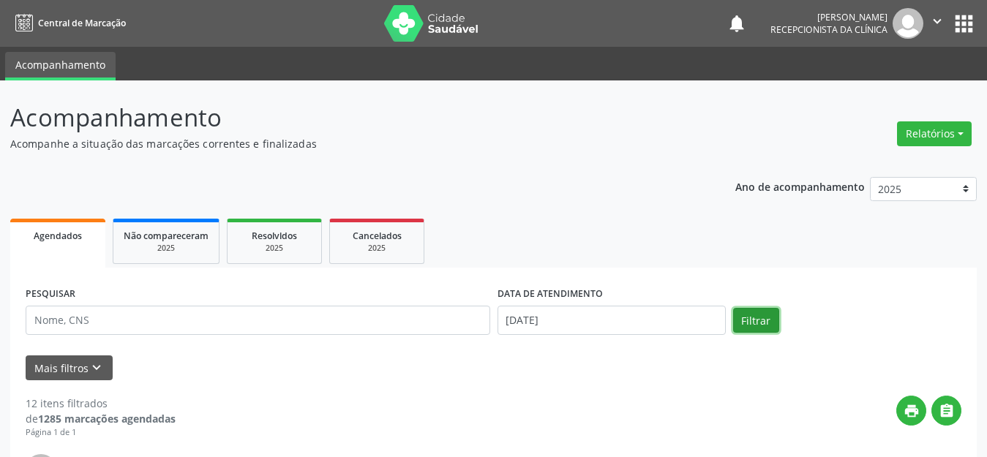
click at [773, 319] on button "Filtrar" at bounding box center [756, 320] width 46 height 25
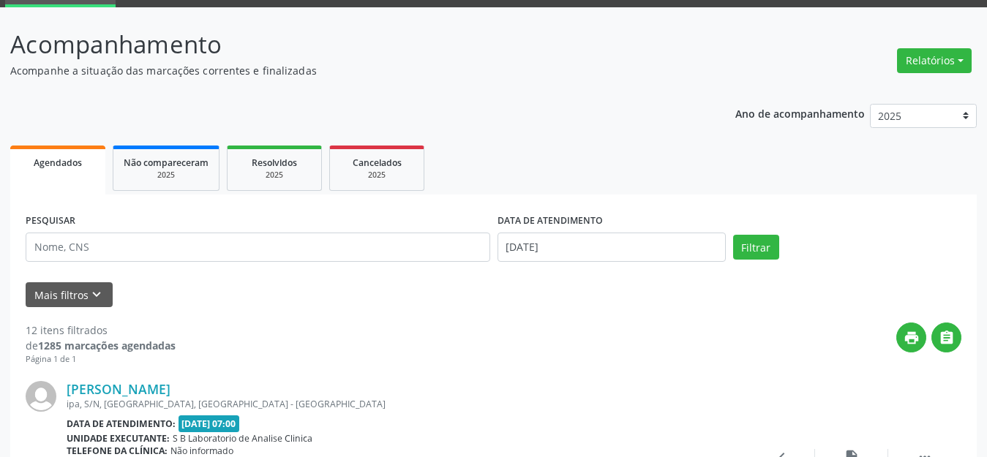
scroll to position [220, 0]
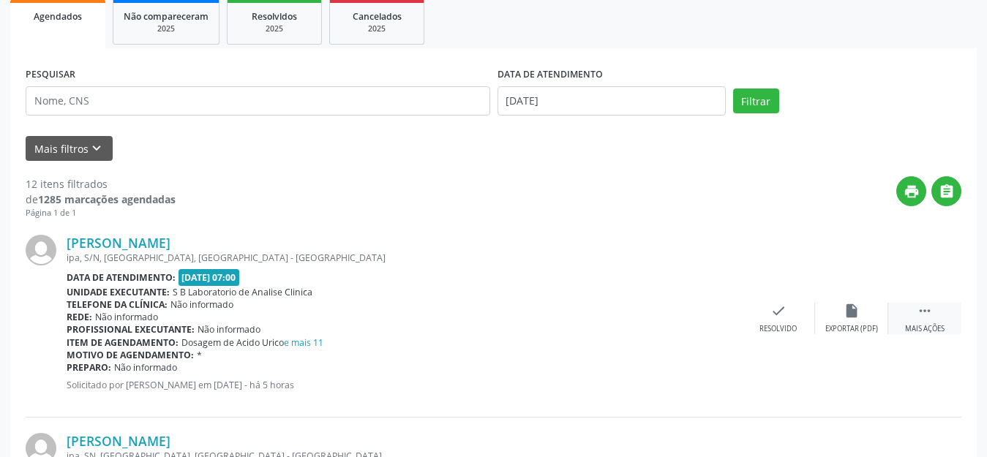
click at [926, 320] on div " Mais ações" at bounding box center [924, 318] width 73 height 31
click at [693, 314] on div "print Imprimir" at bounding box center [705, 318] width 73 height 31
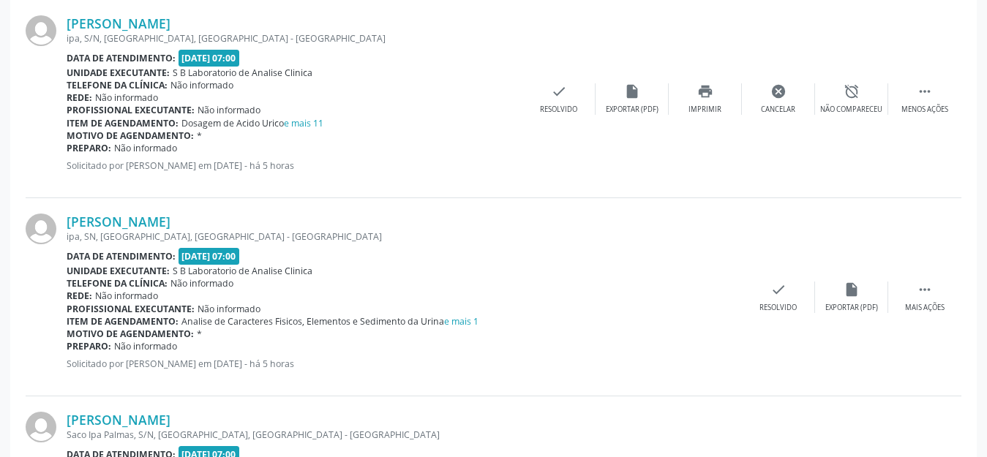
scroll to position [512, 0]
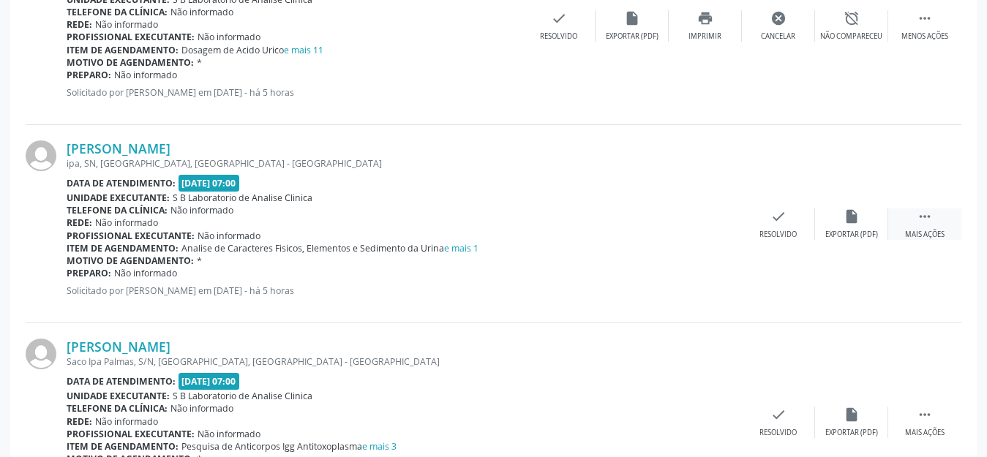
click at [920, 220] on icon "" at bounding box center [925, 217] width 16 height 16
click at [709, 234] on div "Imprimir" at bounding box center [705, 235] width 33 height 10
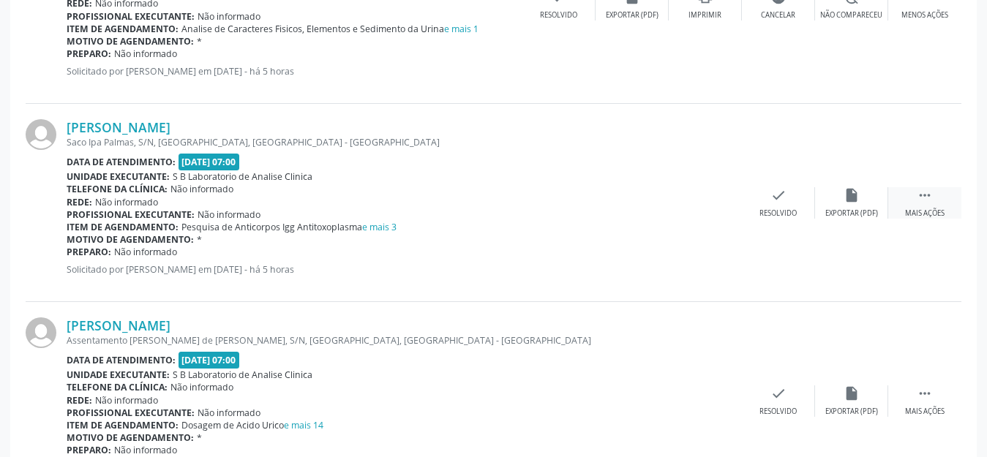
click at [934, 203] on div " Mais ações" at bounding box center [924, 202] width 73 height 31
click at [705, 209] on div "Imprimir" at bounding box center [705, 214] width 33 height 10
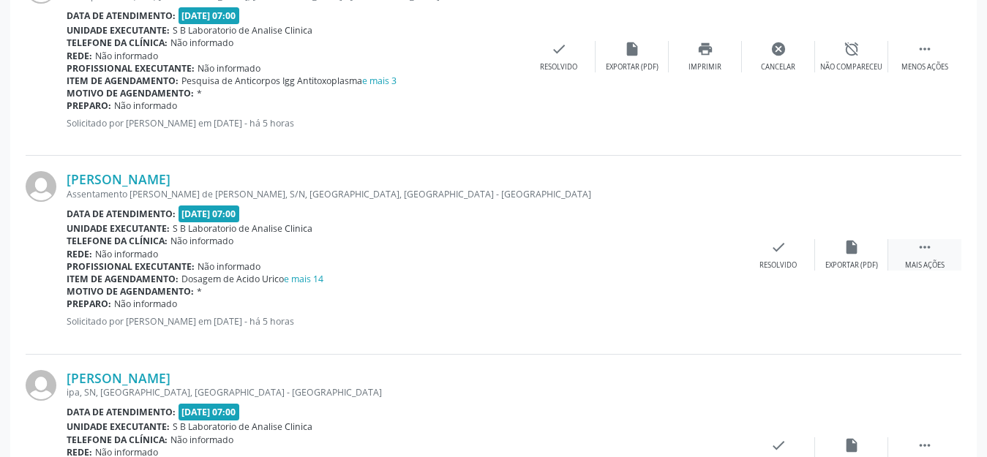
click at [930, 255] on icon "" at bounding box center [925, 247] width 16 height 16
click at [701, 247] on icon "print" at bounding box center [705, 247] width 16 height 16
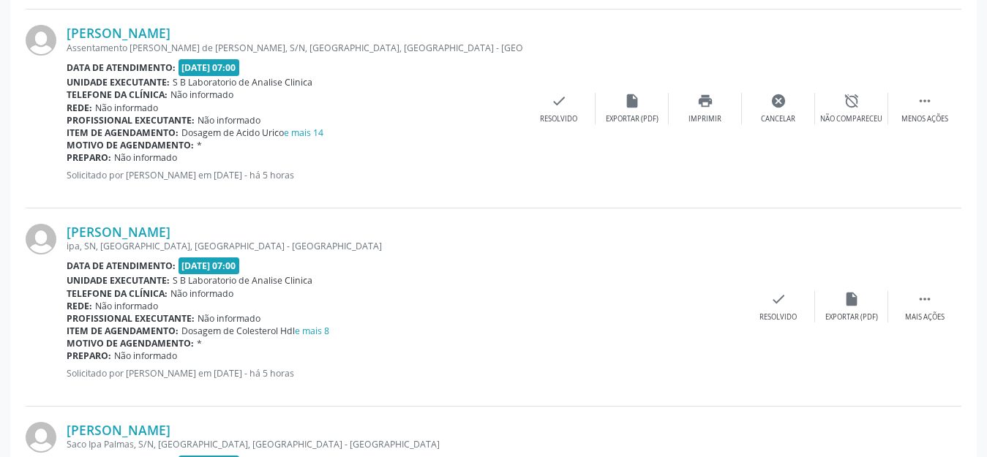
scroll to position [1098, 0]
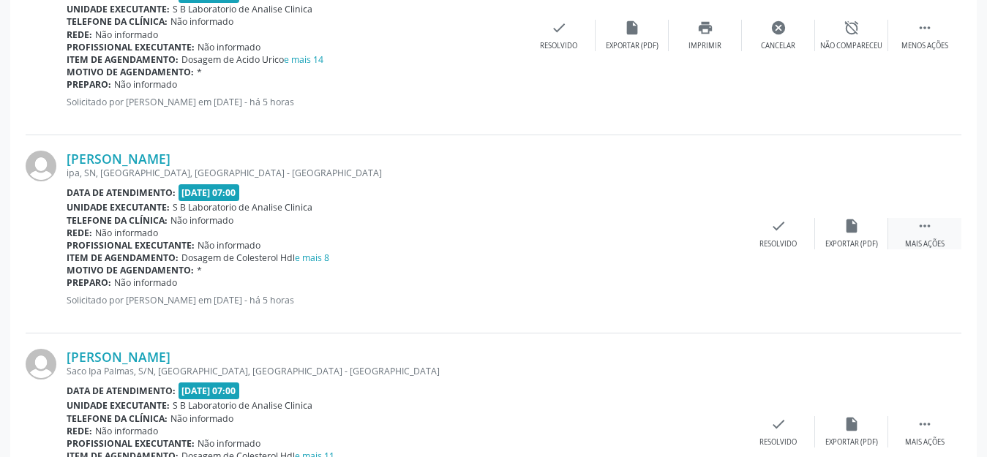
click at [926, 234] on div " Mais ações" at bounding box center [924, 233] width 73 height 31
click at [705, 231] on icon "print" at bounding box center [705, 226] width 16 height 16
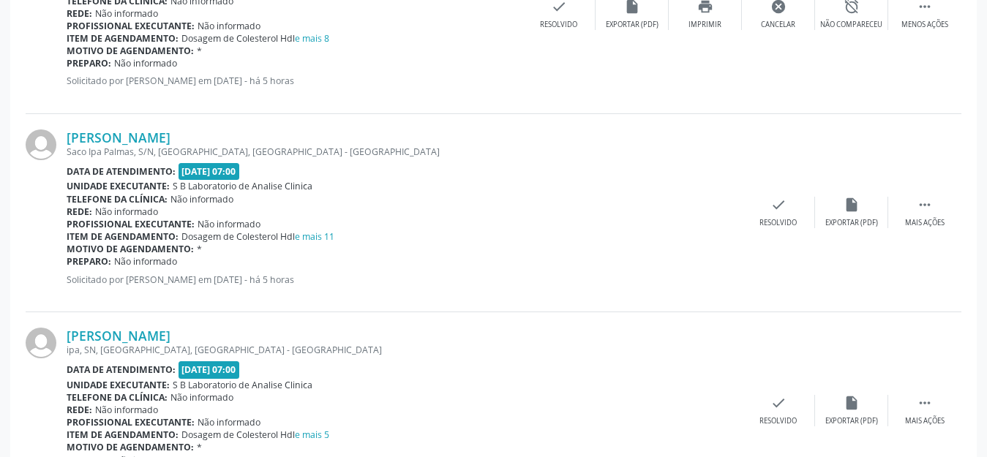
scroll to position [1390, 0]
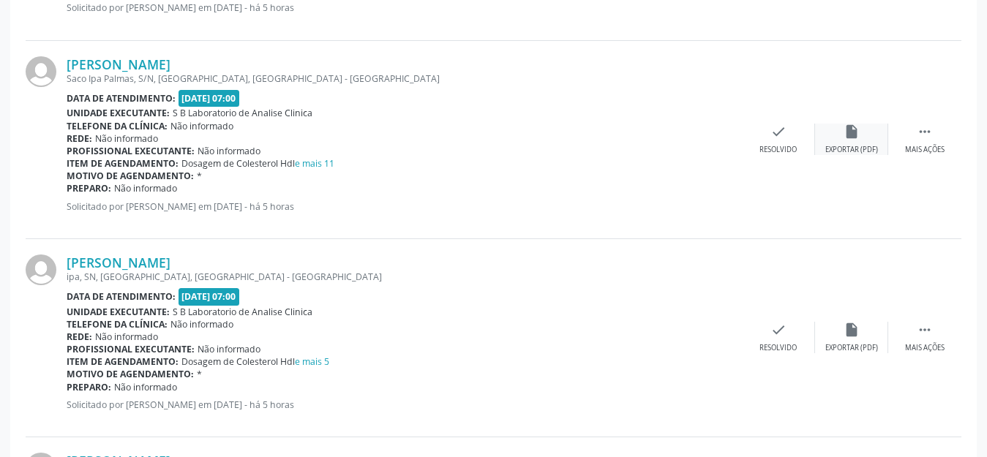
click at [851, 139] on icon "insert_drive_file" at bounding box center [852, 132] width 16 height 16
click at [916, 124] on div " Mais ações" at bounding box center [924, 139] width 73 height 31
click at [716, 140] on div "print Imprimir" at bounding box center [705, 139] width 73 height 31
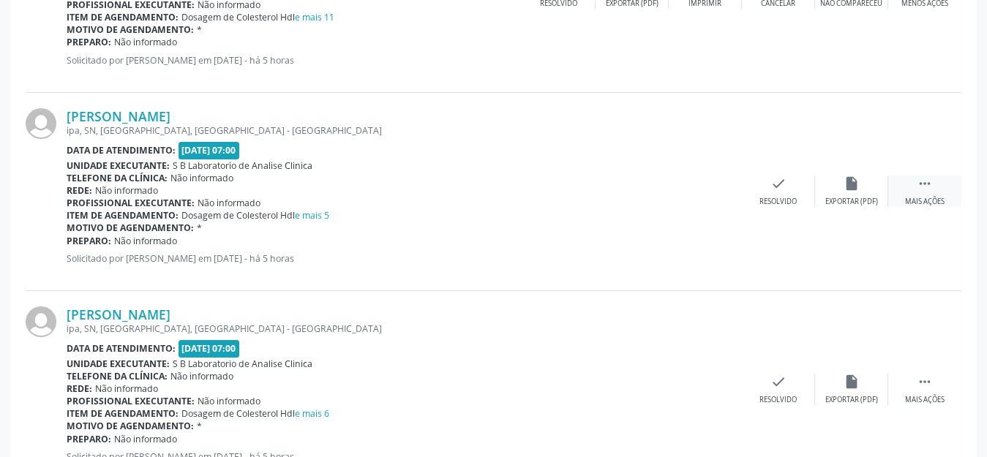
click at [934, 191] on div " Mais ações" at bounding box center [924, 191] width 73 height 31
click at [700, 201] on div "Imprimir" at bounding box center [705, 202] width 33 height 10
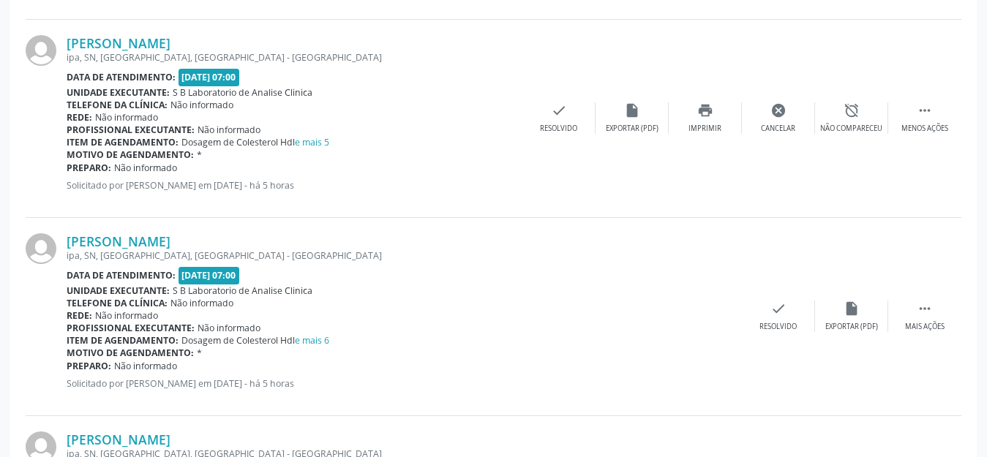
scroll to position [1683, 0]
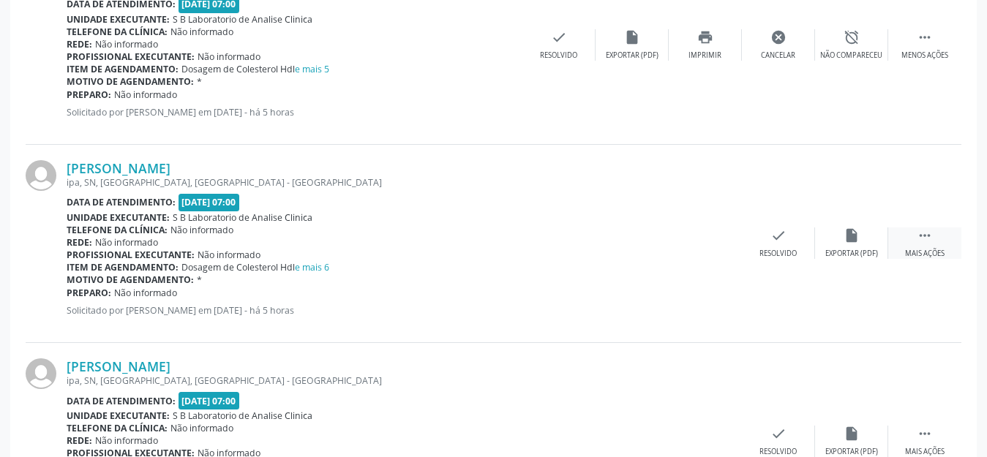
click at [923, 244] on div " Mais ações" at bounding box center [924, 243] width 73 height 31
click at [702, 243] on div "print Imprimir" at bounding box center [705, 243] width 73 height 31
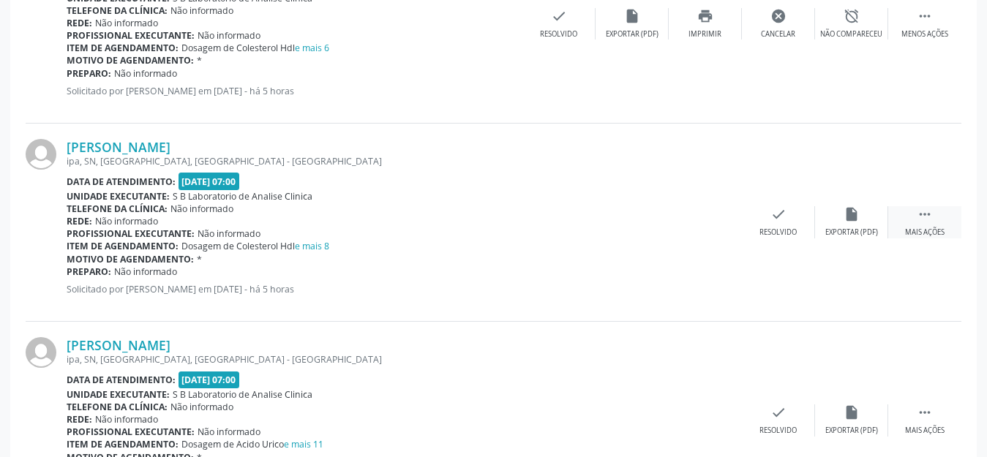
click at [927, 225] on div " Mais ações" at bounding box center [924, 221] width 73 height 31
click at [725, 214] on div "print Imprimir" at bounding box center [705, 221] width 73 height 31
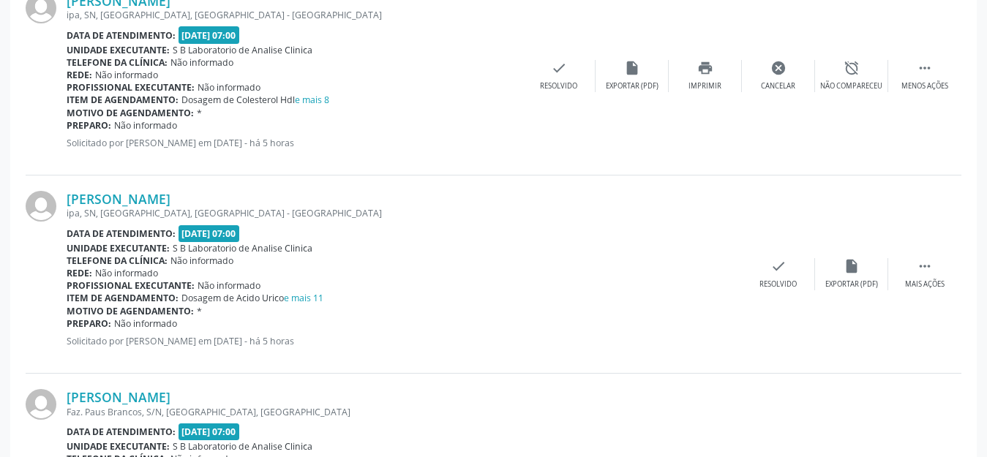
scroll to position [2122, 0]
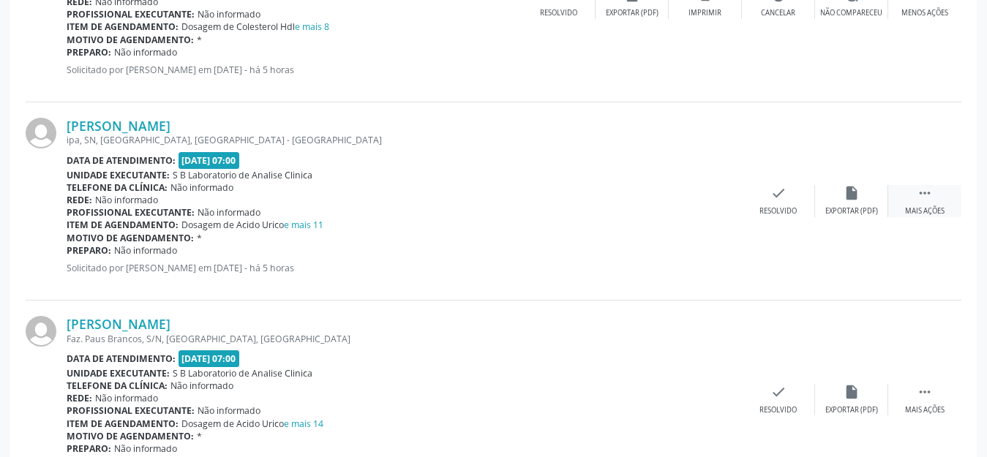
click at [918, 202] on div " Mais ações" at bounding box center [924, 200] width 73 height 31
click at [702, 197] on icon "print" at bounding box center [705, 193] width 16 height 16
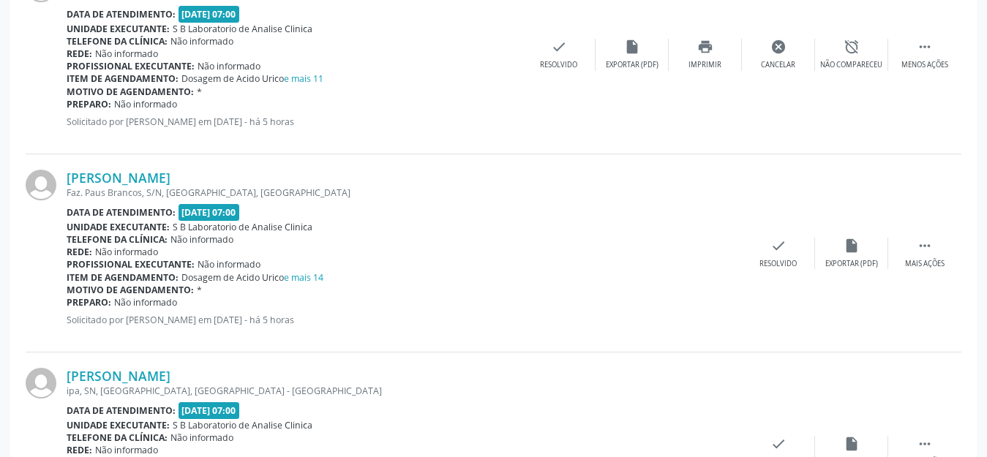
scroll to position [2341, 0]
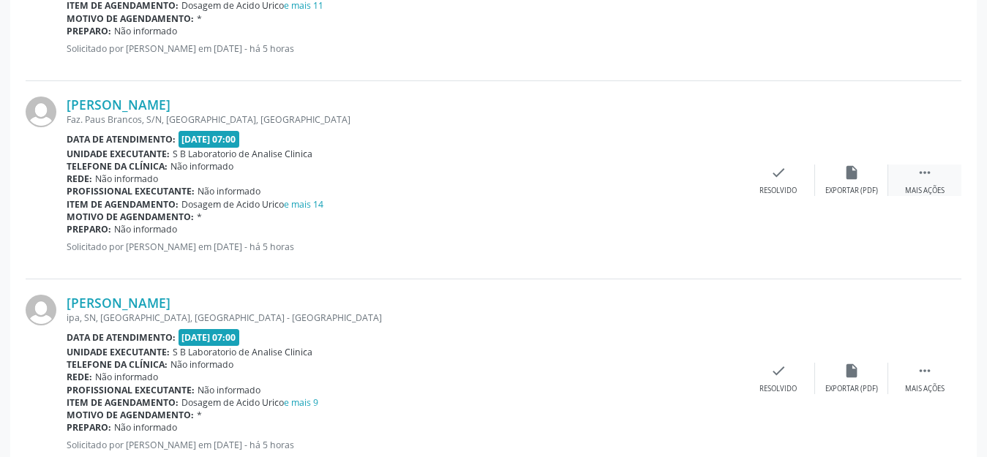
click at [927, 183] on div " Mais ações" at bounding box center [924, 180] width 73 height 31
click at [705, 181] on div "print Imprimir" at bounding box center [705, 180] width 73 height 31
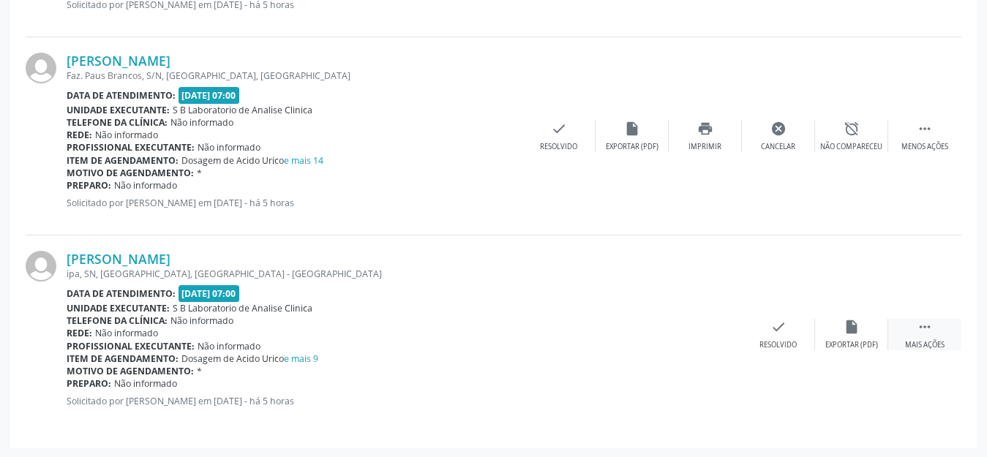
click at [923, 323] on icon "" at bounding box center [925, 327] width 16 height 16
click at [720, 334] on div "print Imprimir" at bounding box center [705, 334] width 73 height 31
